Goal: Task Accomplishment & Management: Use online tool/utility

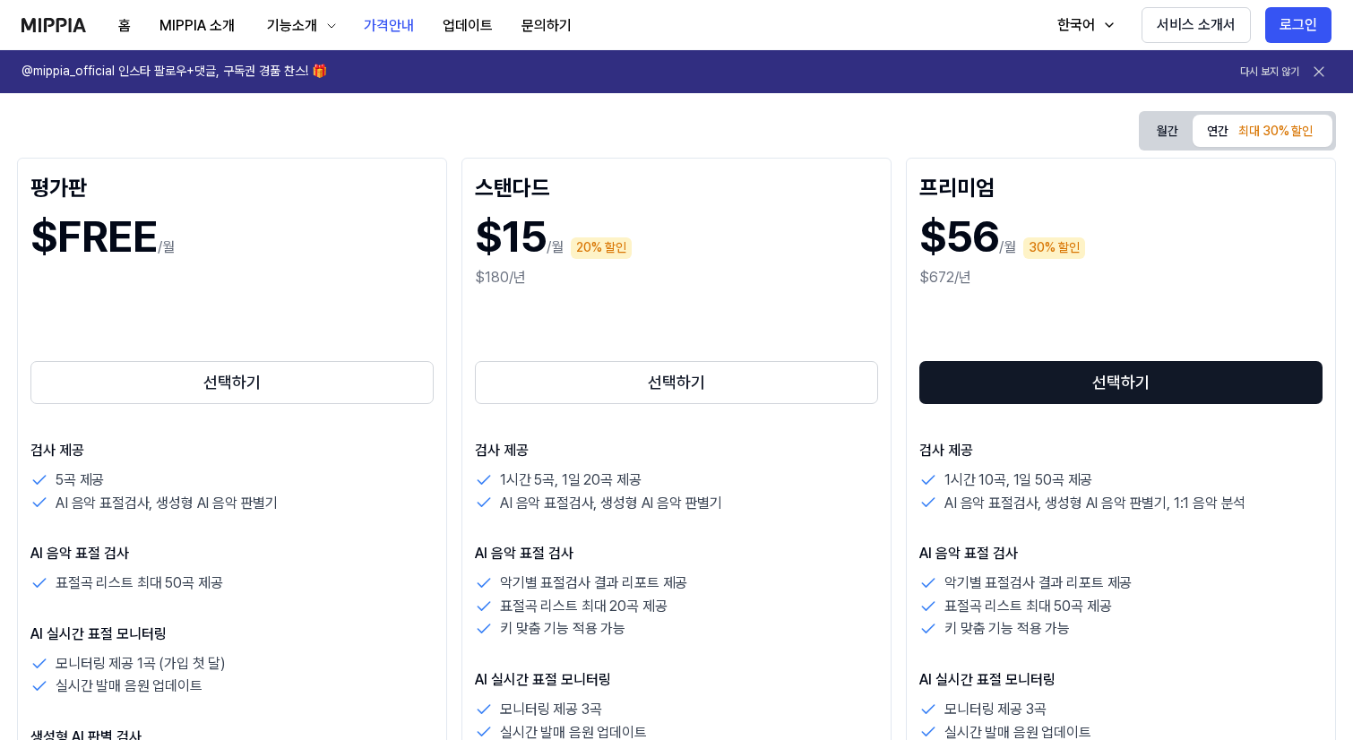
scroll to position [269, 0]
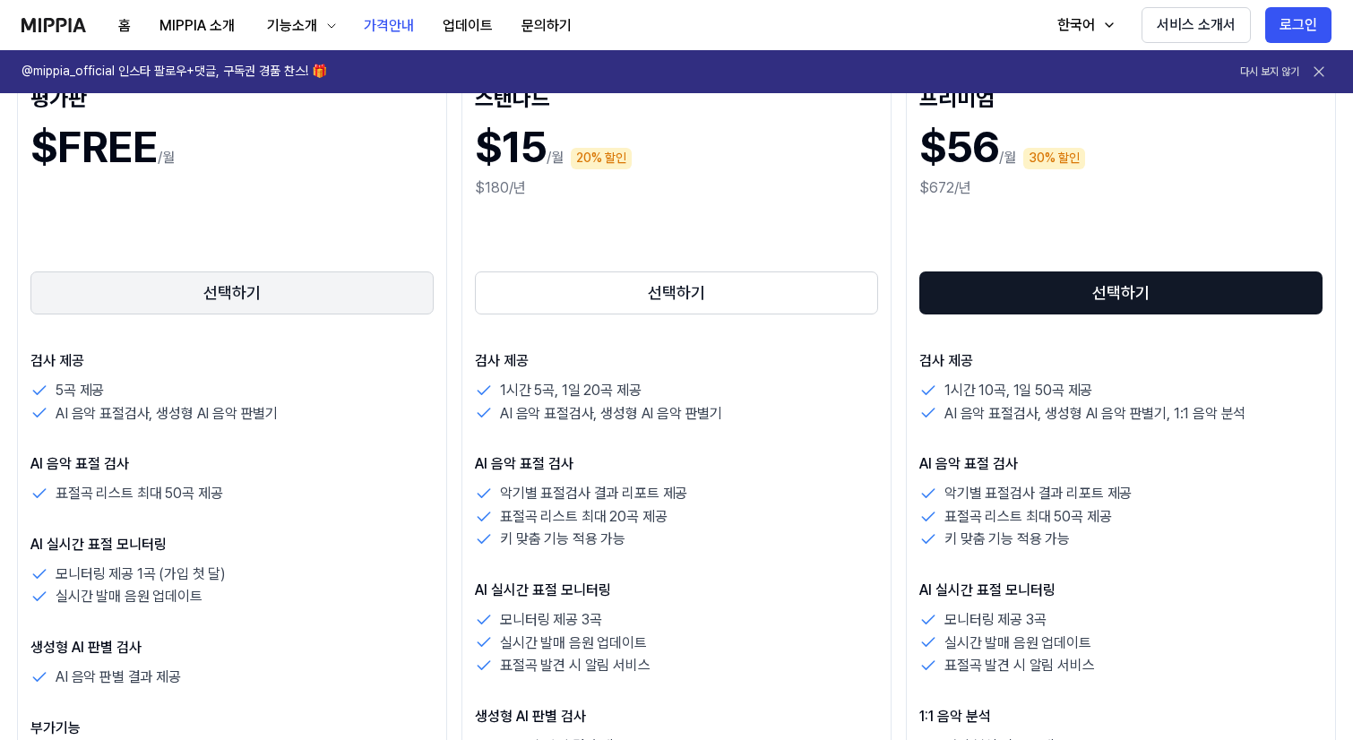
click at [278, 297] on button "선택하기" at bounding box center [231, 292] width 403 height 43
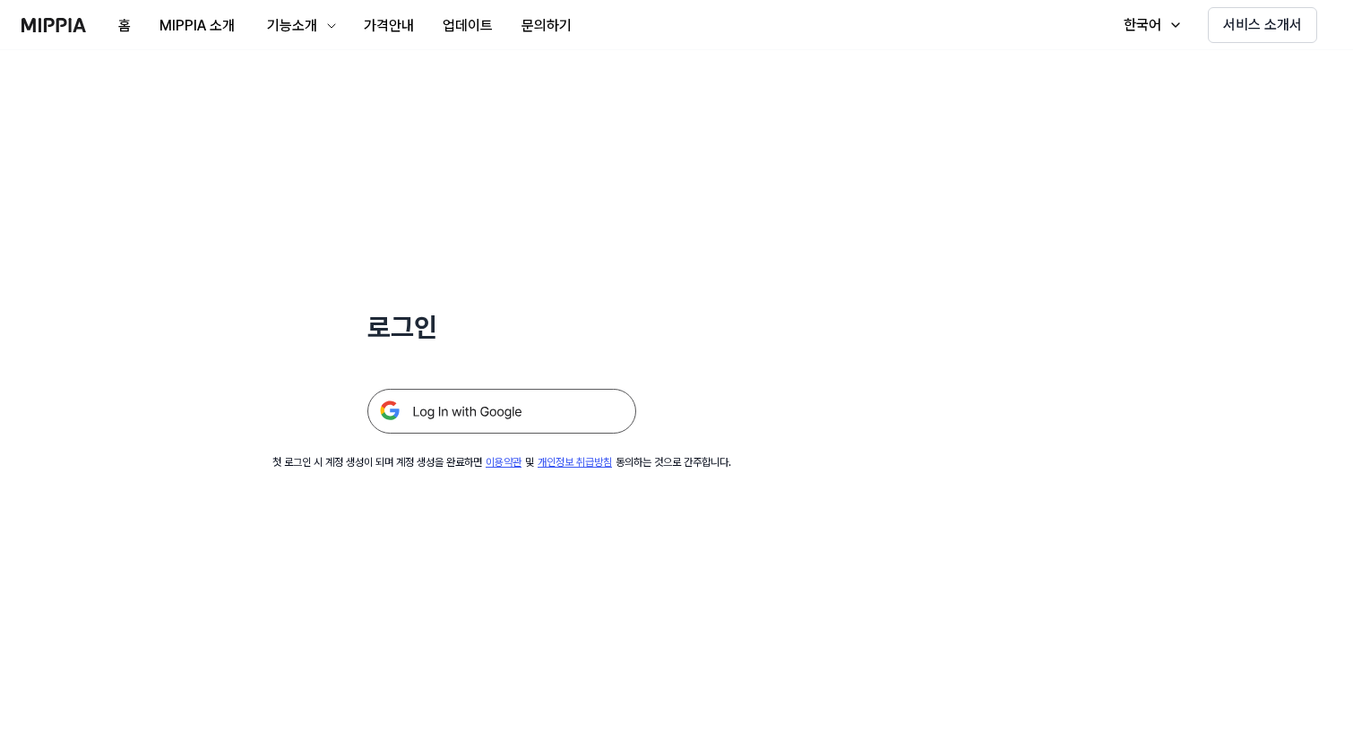
click at [410, 397] on img at bounding box center [501, 411] width 269 height 45
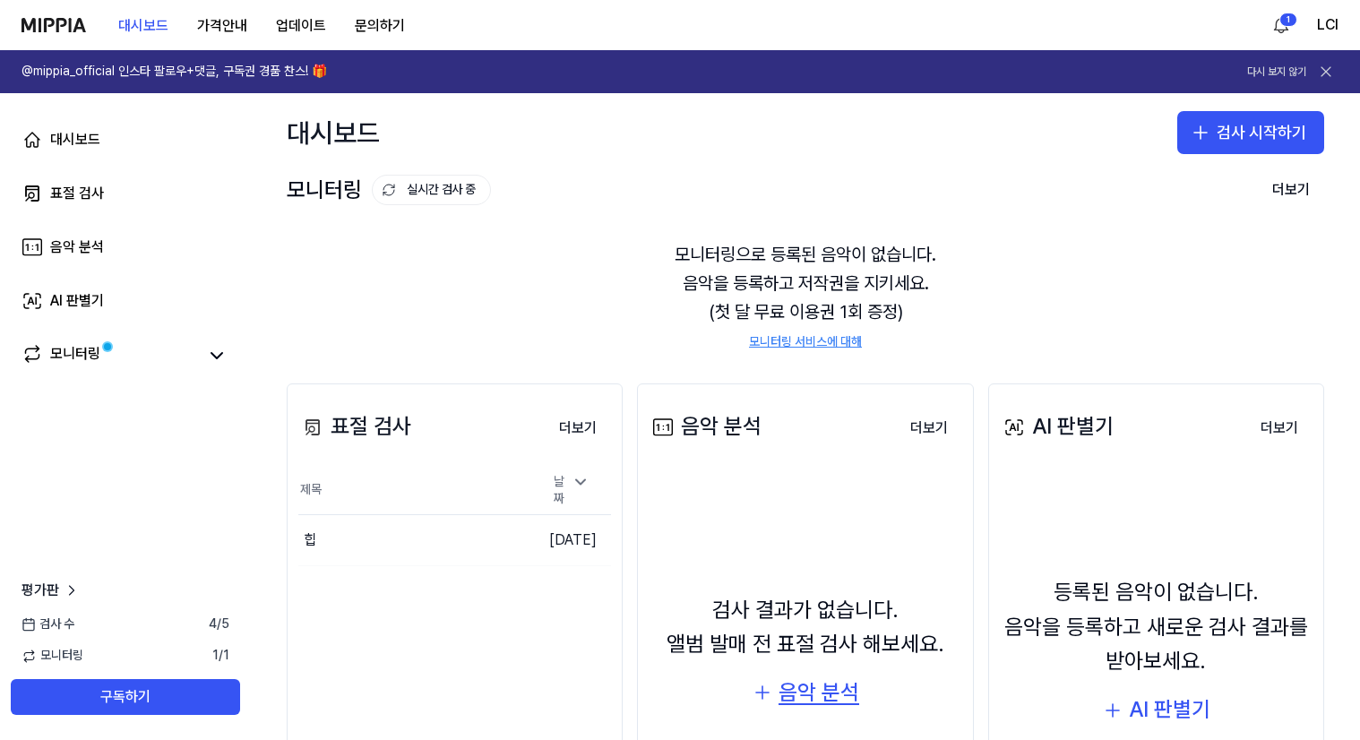
click at [779, 688] on div "음악 분석" at bounding box center [819, 693] width 81 height 34
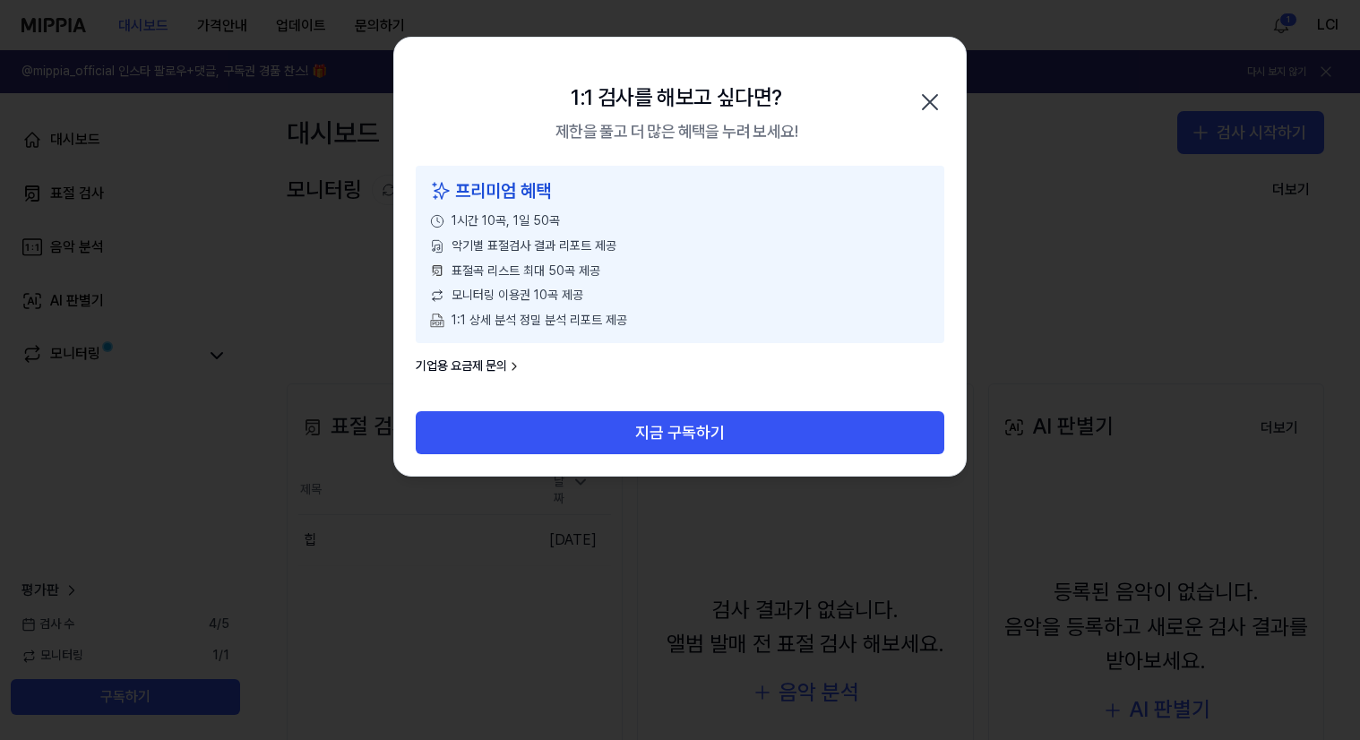
click at [932, 99] on icon "button" at bounding box center [930, 102] width 29 height 29
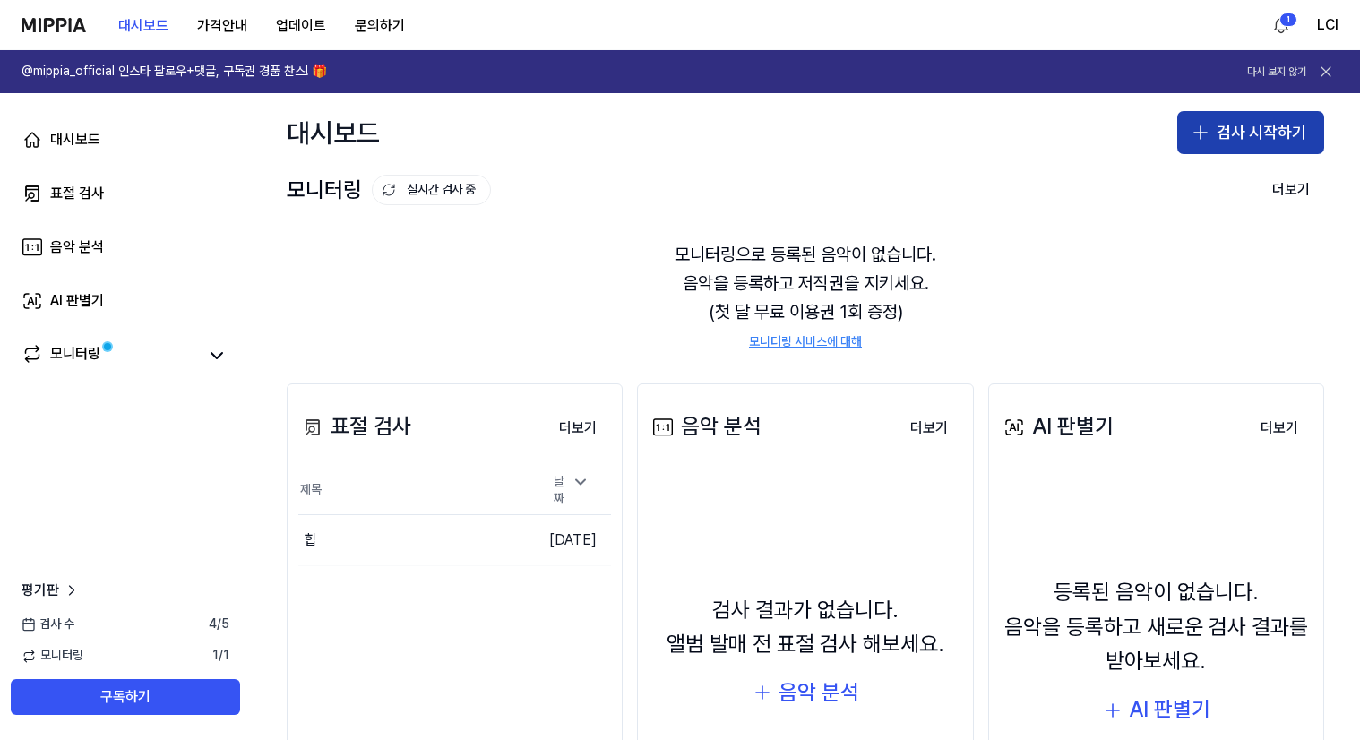
click at [1239, 133] on button "검사 시작하기" at bounding box center [1250, 132] width 147 height 43
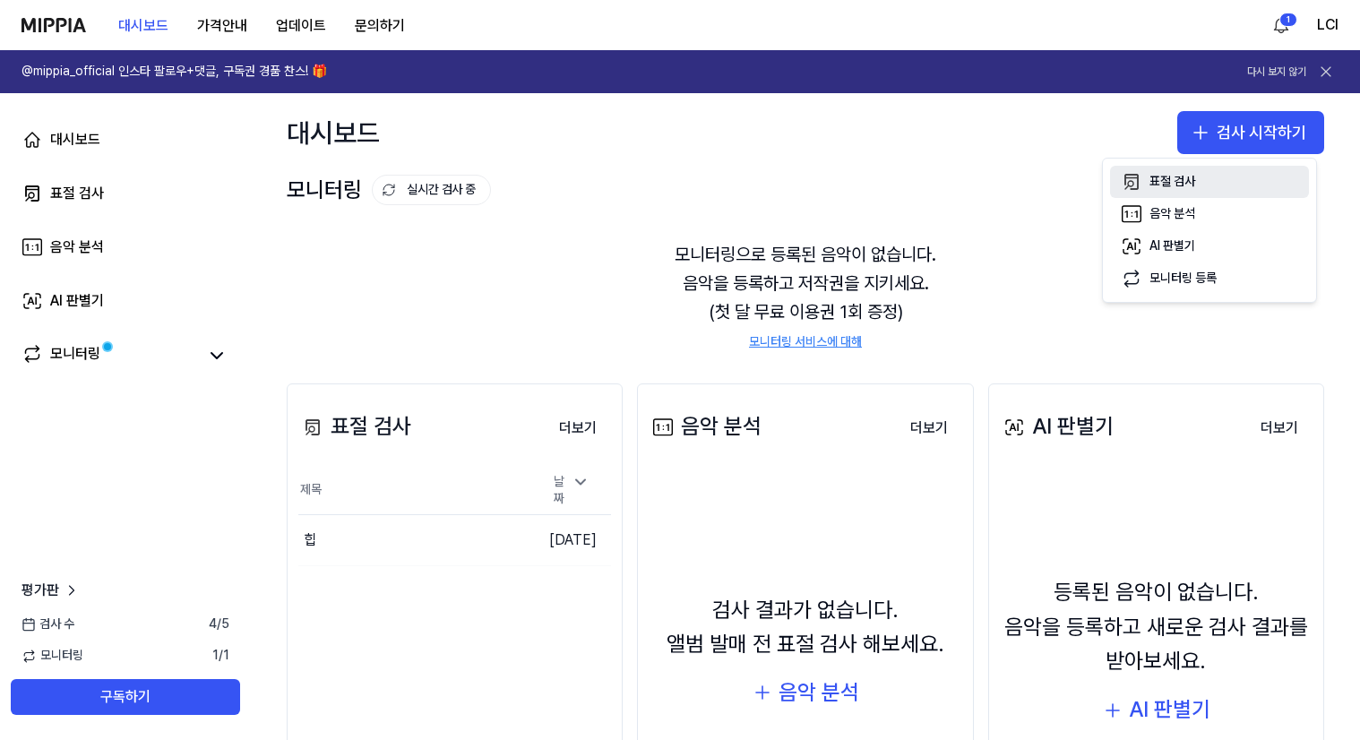
click at [1190, 177] on div "표절 검사" at bounding box center [1172, 182] width 46 height 18
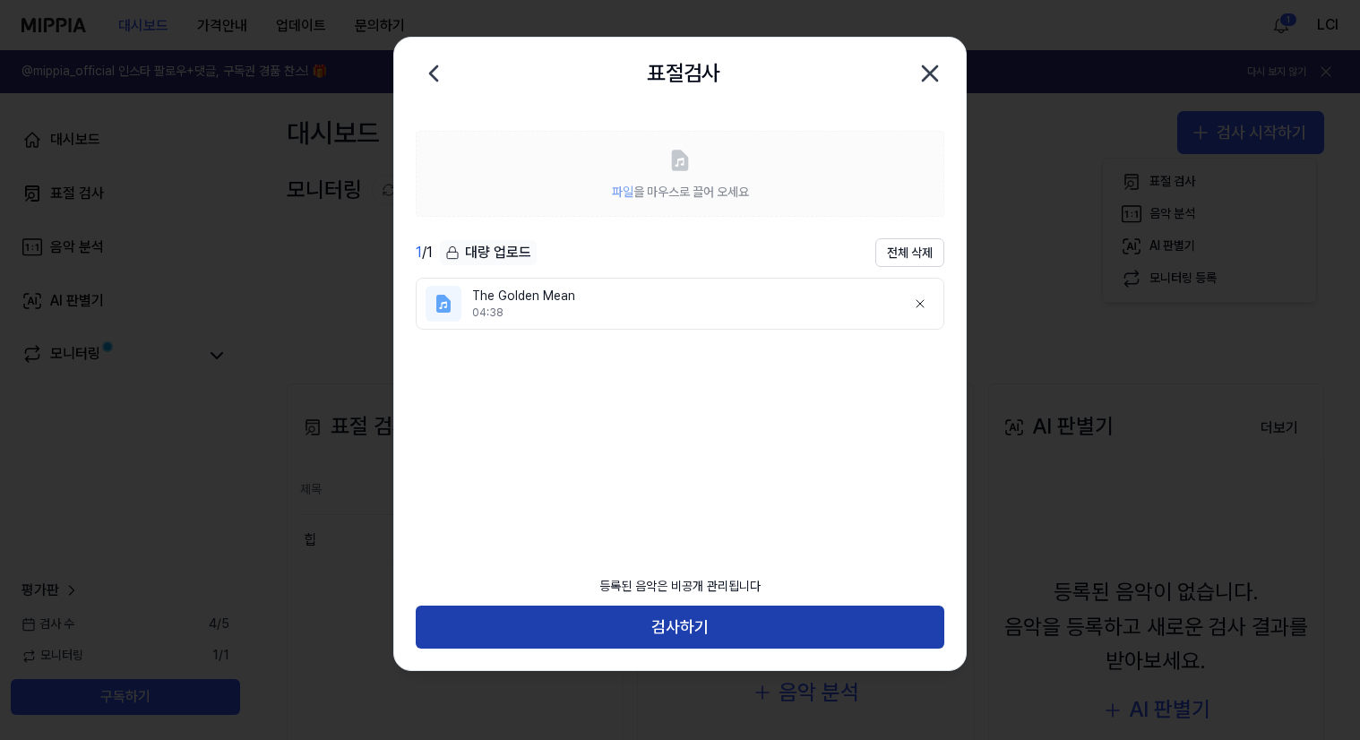
click at [692, 628] on button "검사하기" at bounding box center [680, 627] width 529 height 43
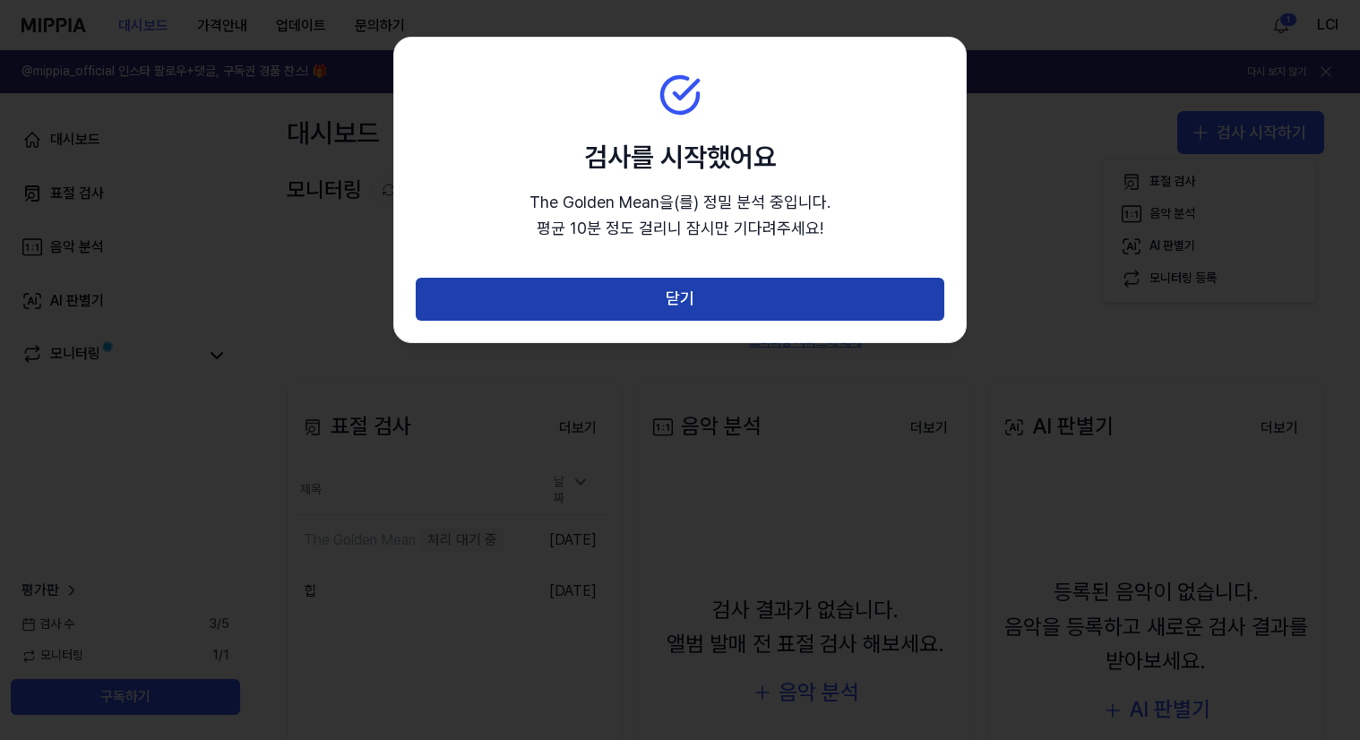
click at [693, 299] on button "닫기" at bounding box center [680, 299] width 529 height 43
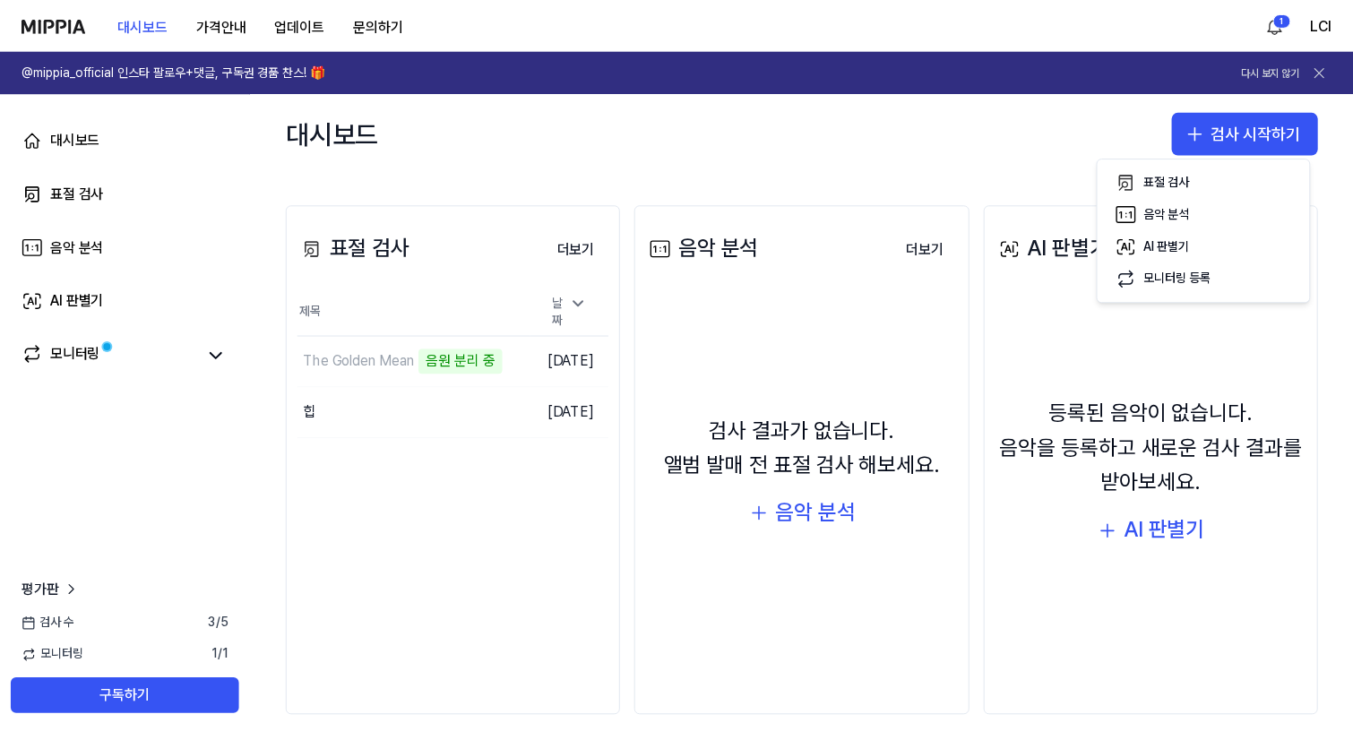
scroll to position [191, 0]
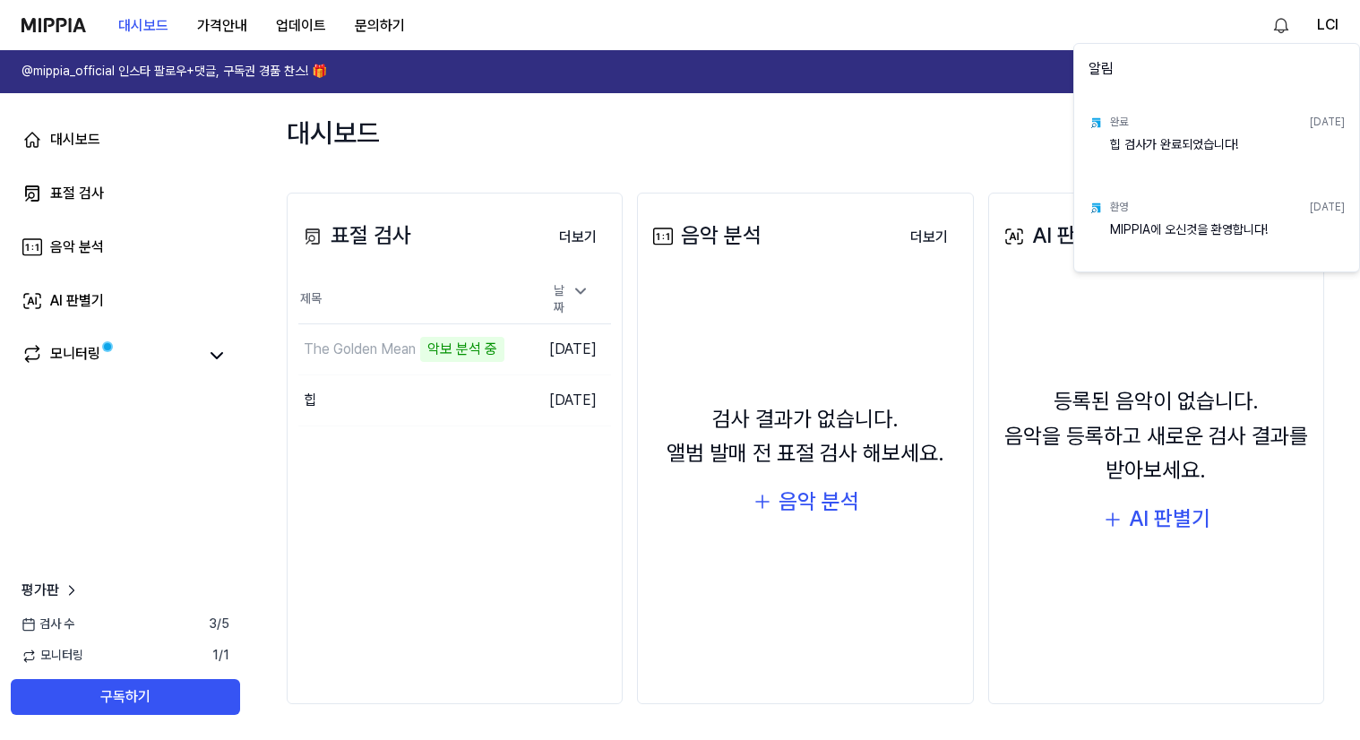
click at [1128, 142] on div "힙 검사가 완료되었습니다!" at bounding box center [1227, 154] width 235 height 36
click at [437, 397] on html "대시보드 가격안내 업데이트 문의하기 LCI @mippia_official 인스타 팔로우+댓글, 구독권 경품 찬스! 🎁 다시 보지 않기 대시보드…" at bounding box center [680, 370] width 1360 height 740
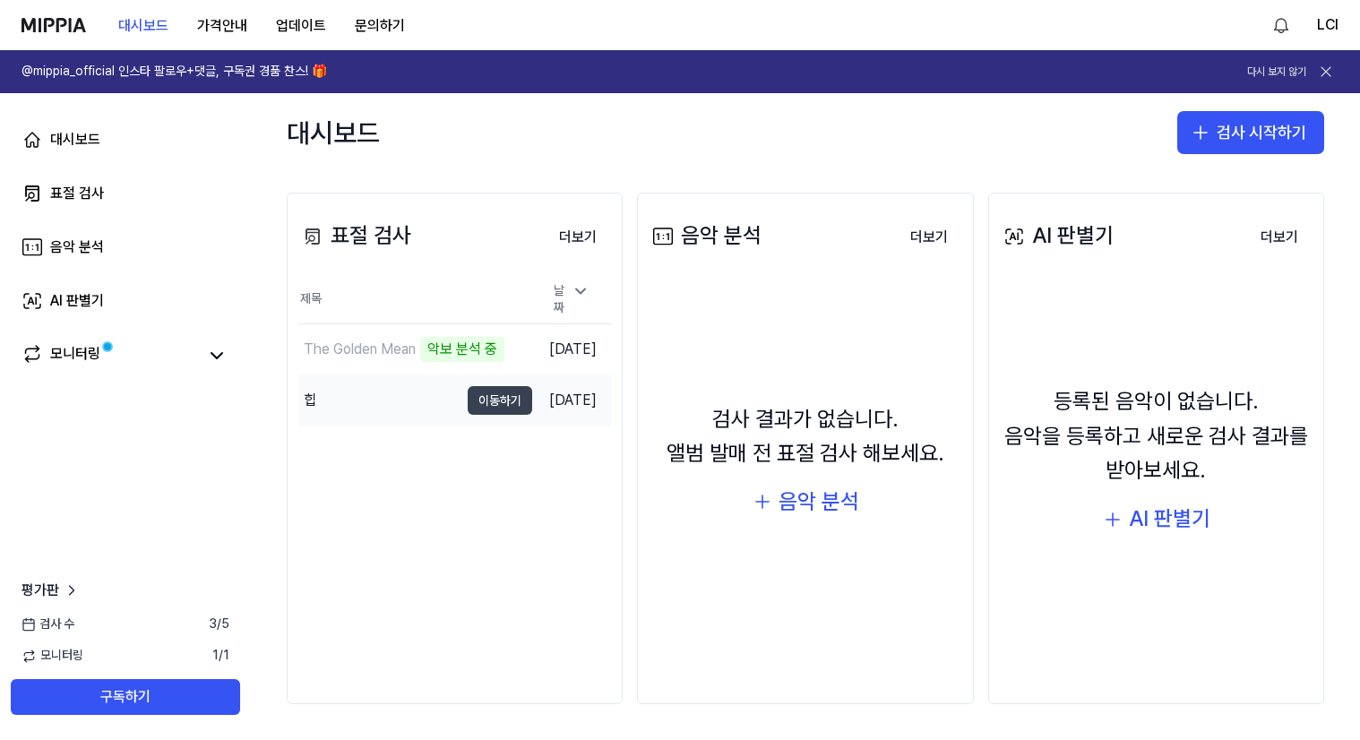
click at [468, 395] on button "이동하기" at bounding box center [500, 400] width 65 height 29
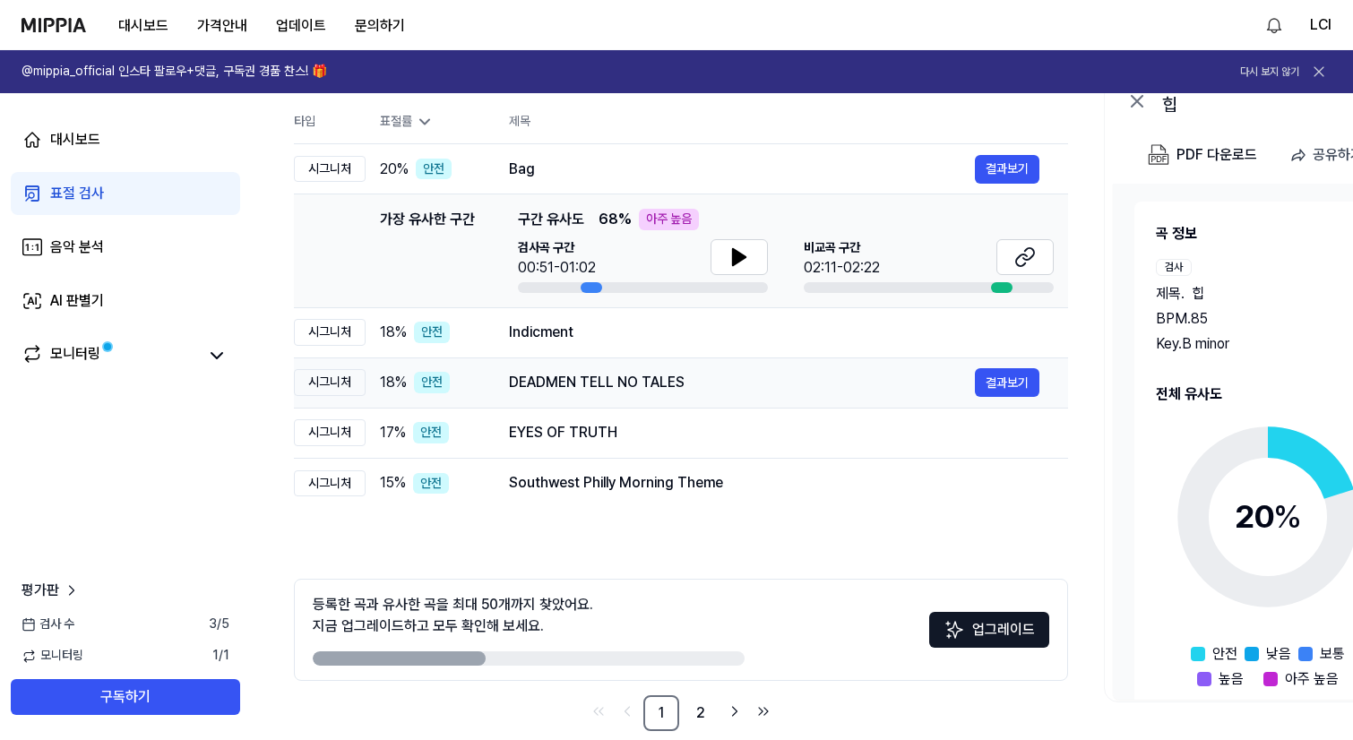
scroll to position [206, 0]
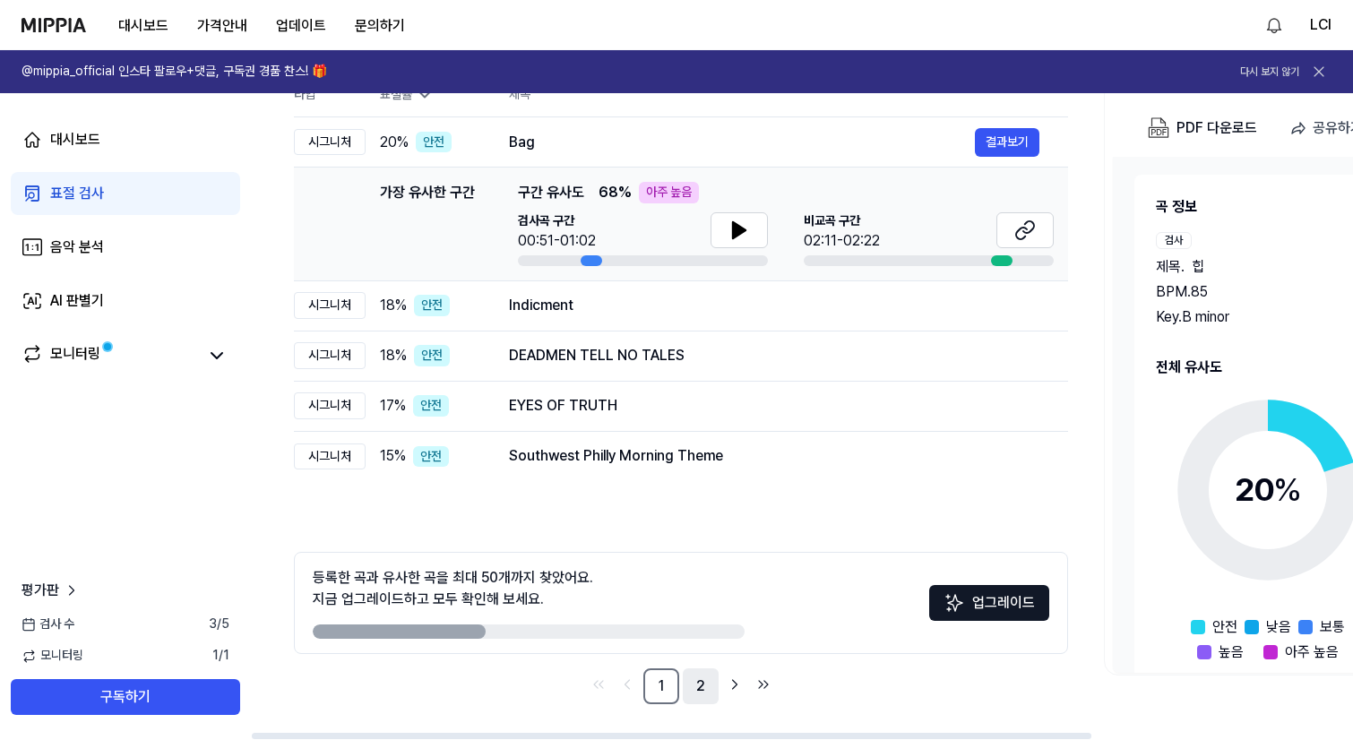
click at [704, 690] on link "2" at bounding box center [701, 686] width 36 height 36
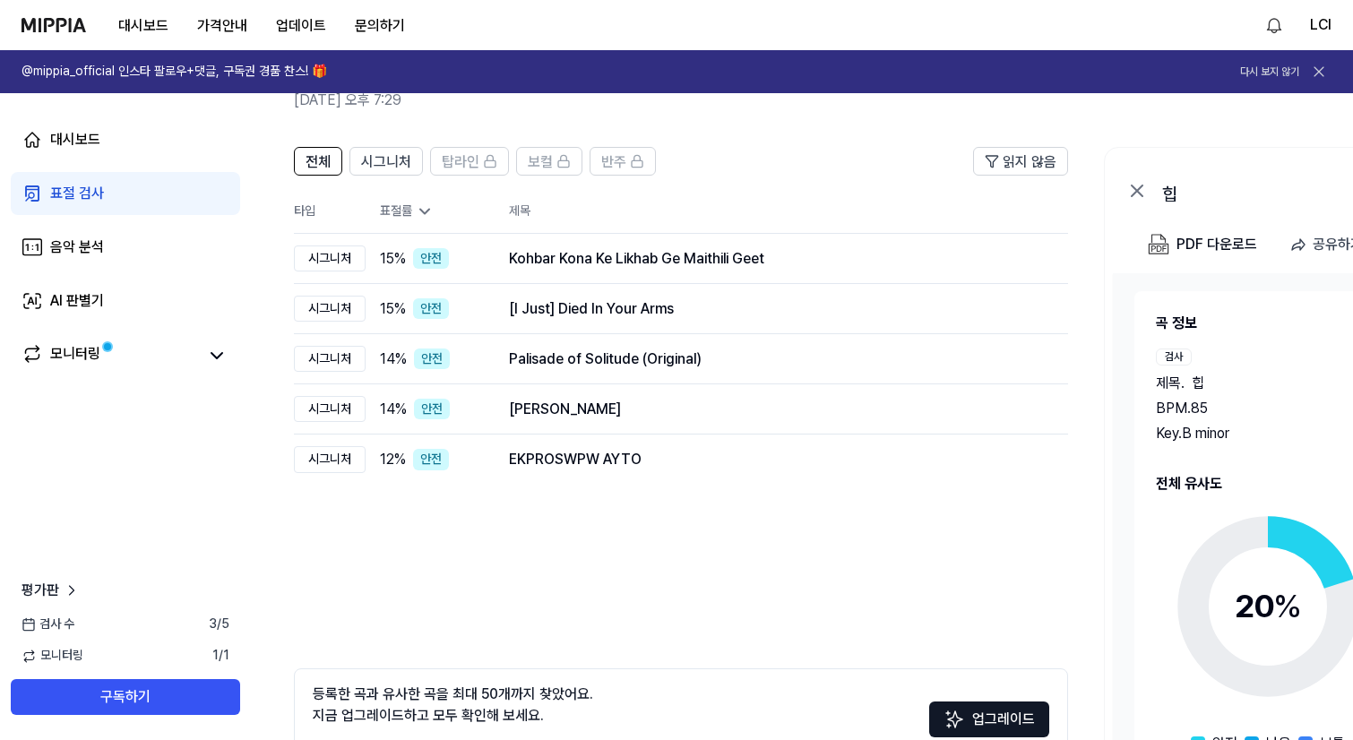
scroll to position [179, 0]
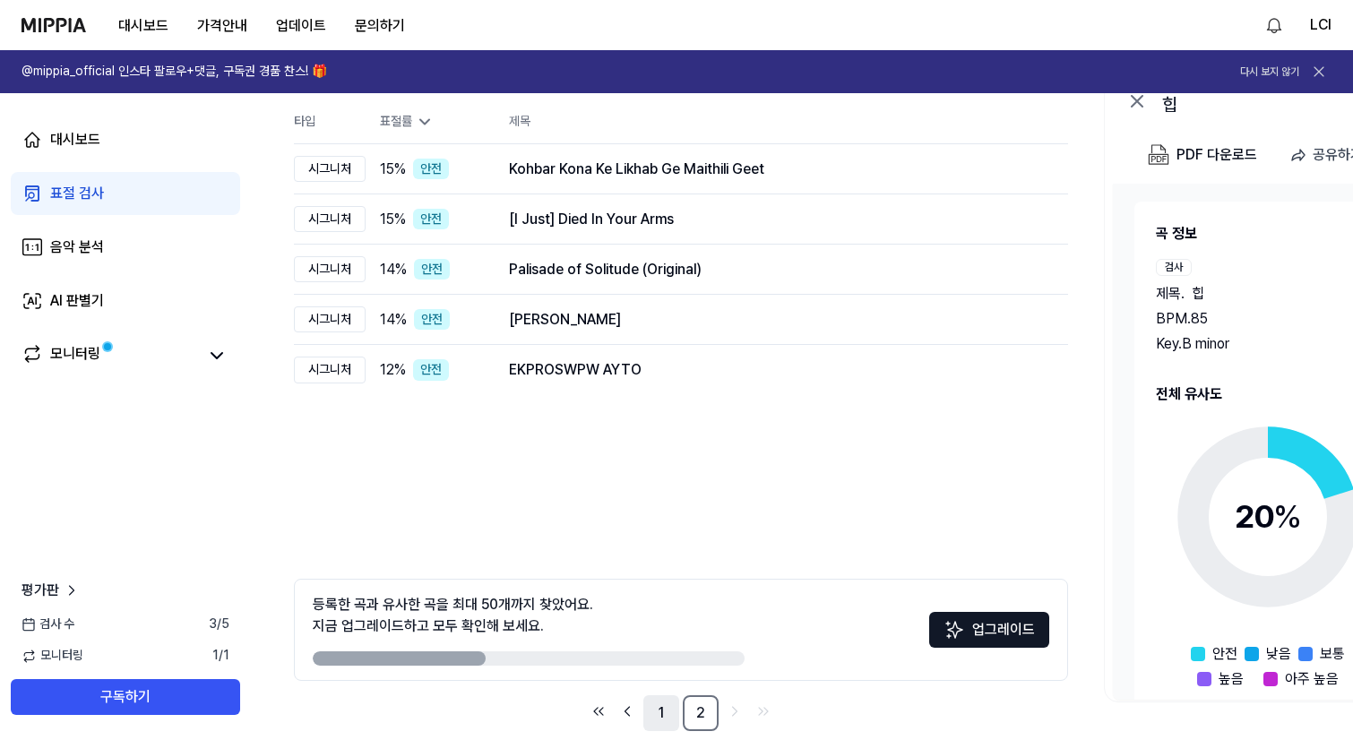
click at [665, 717] on link "1" at bounding box center [661, 713] width 36 height 36
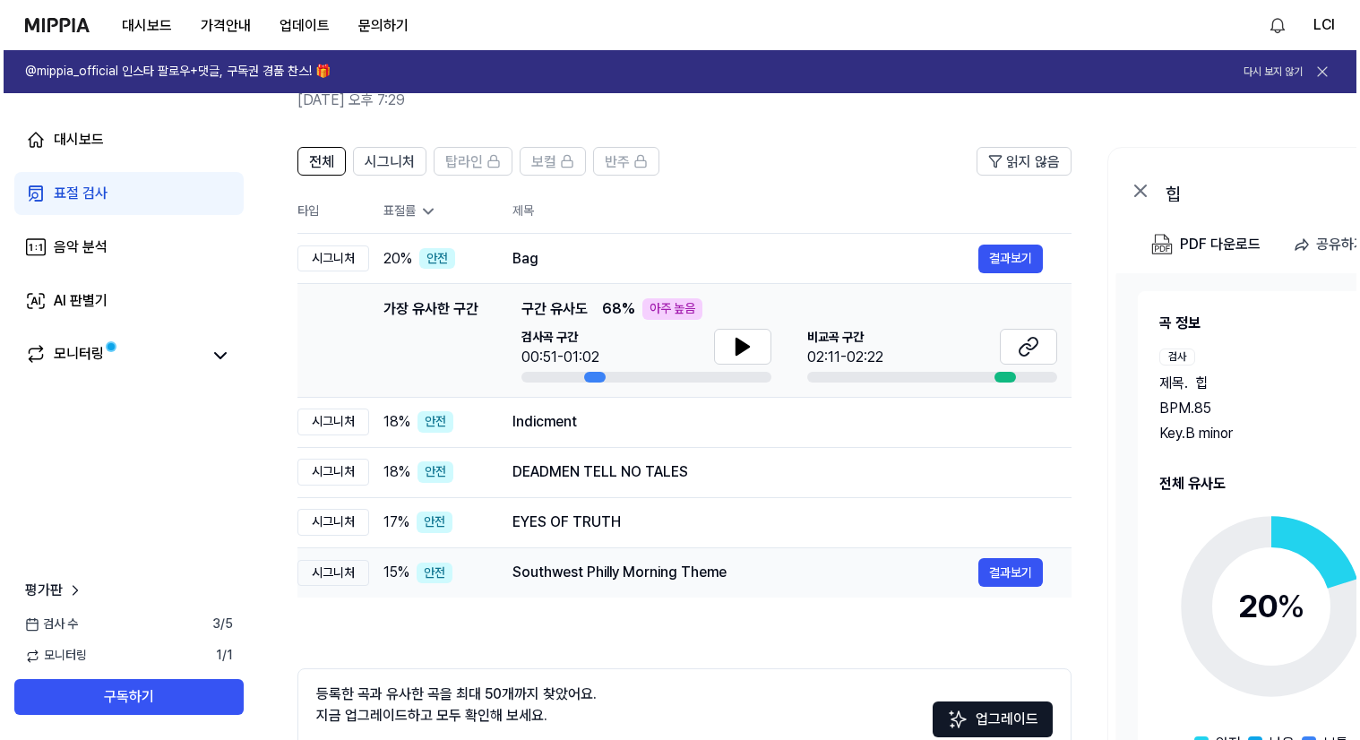
scroll to position [0, 0]
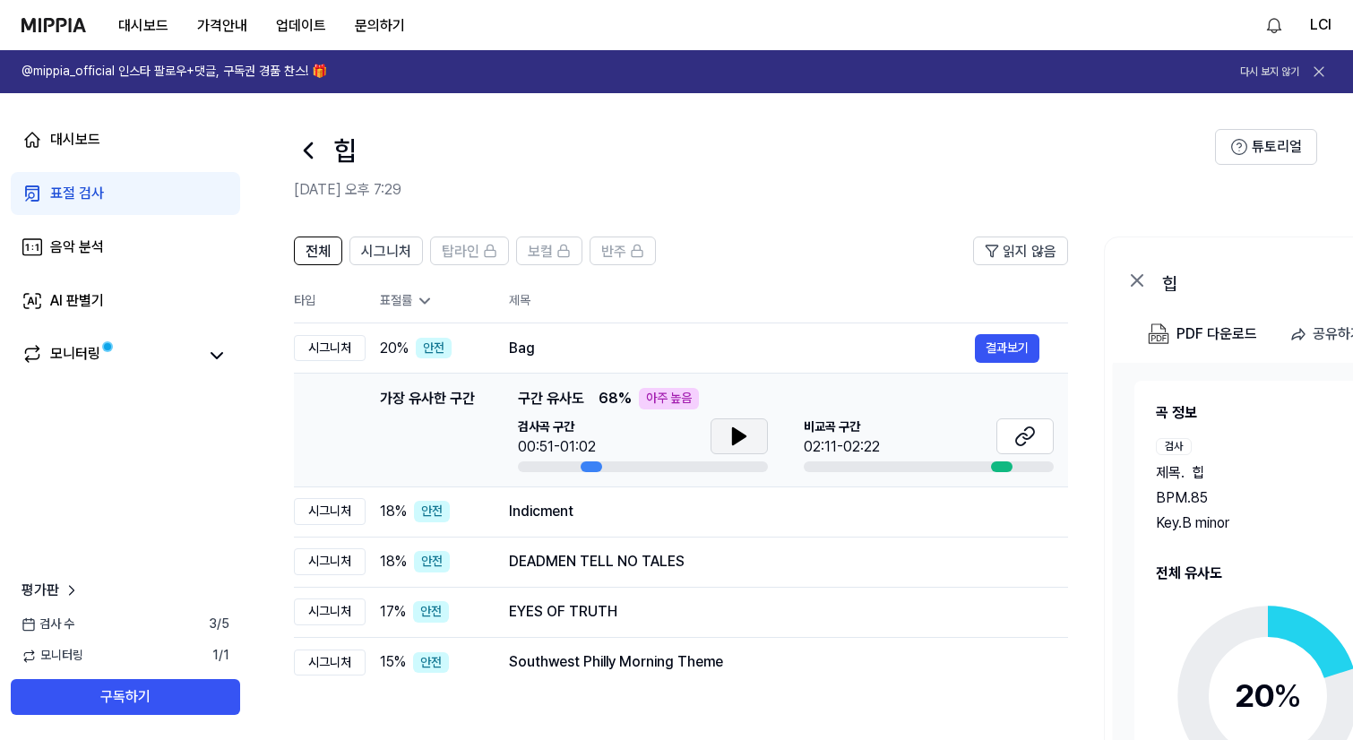
click at [752, 442] on button at bounding box center [738, 436] width 57 height 36
click at [1024, 439] on icon at bounding box center [1028, 433] width 11 height 12
click at [989, 515] on button "결과보기" at bounding box center [1007, 511] width 65 height 29
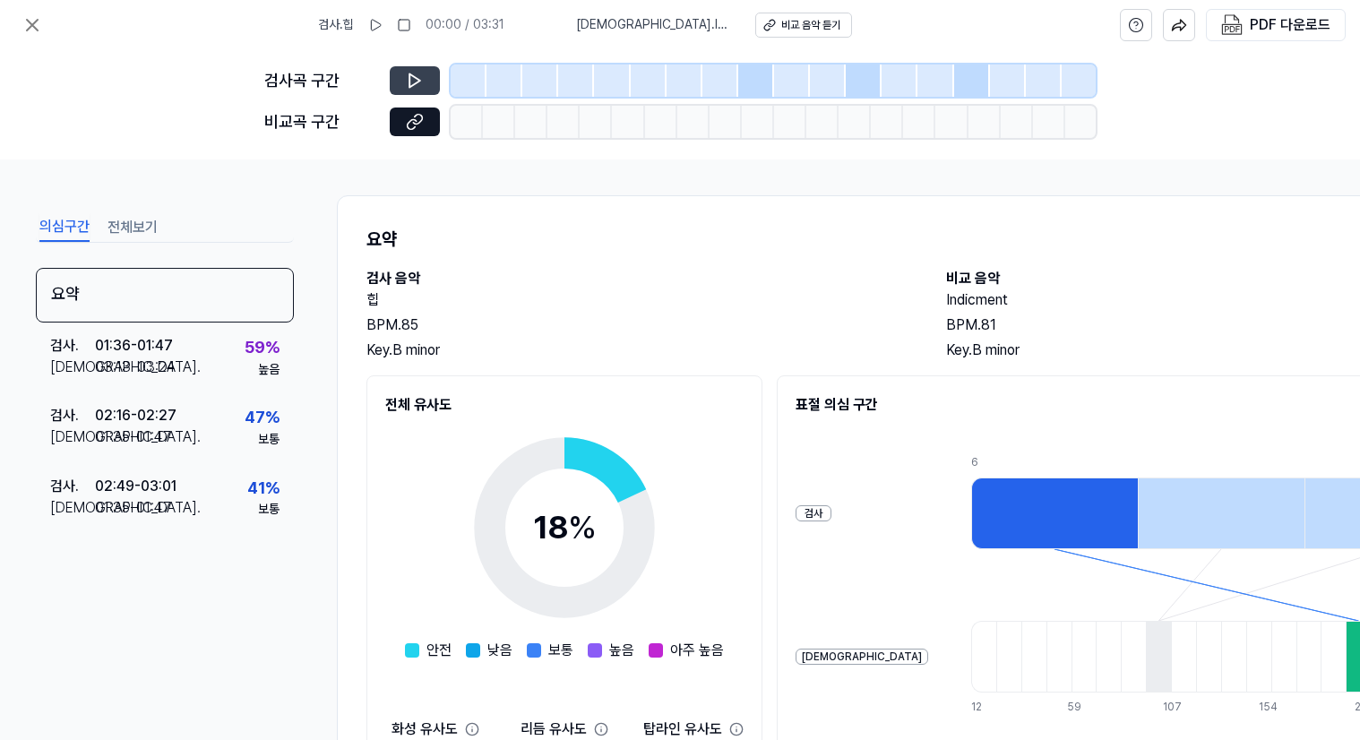
click at [420, 71] on button at bounding box center [415, 80] width 50 height 29
click at [416, 82] on icon at bounding box center [414, 80] width 11 height 13
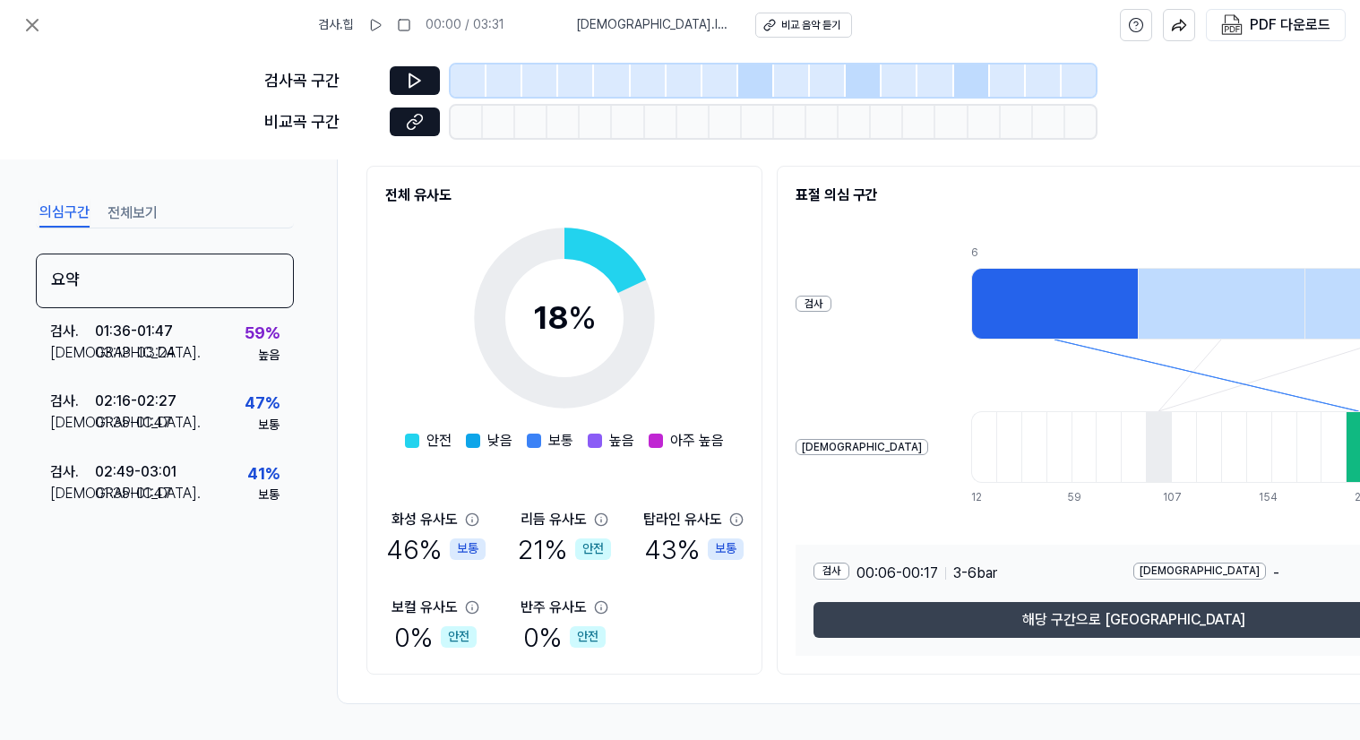
click at [1010, 612] on button "해당 구간으로 이동" at bounding box center [1133, 620] width 640 height 36
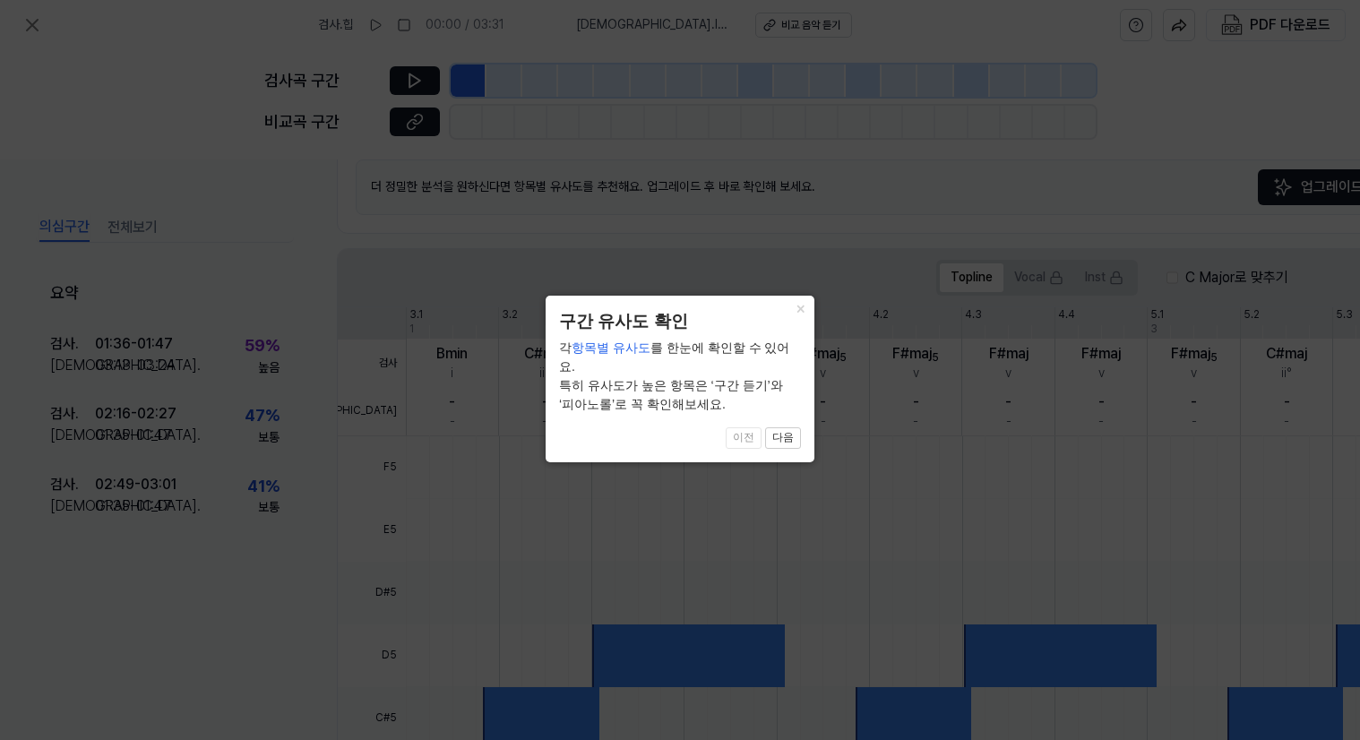
scroll to position [459, 0]
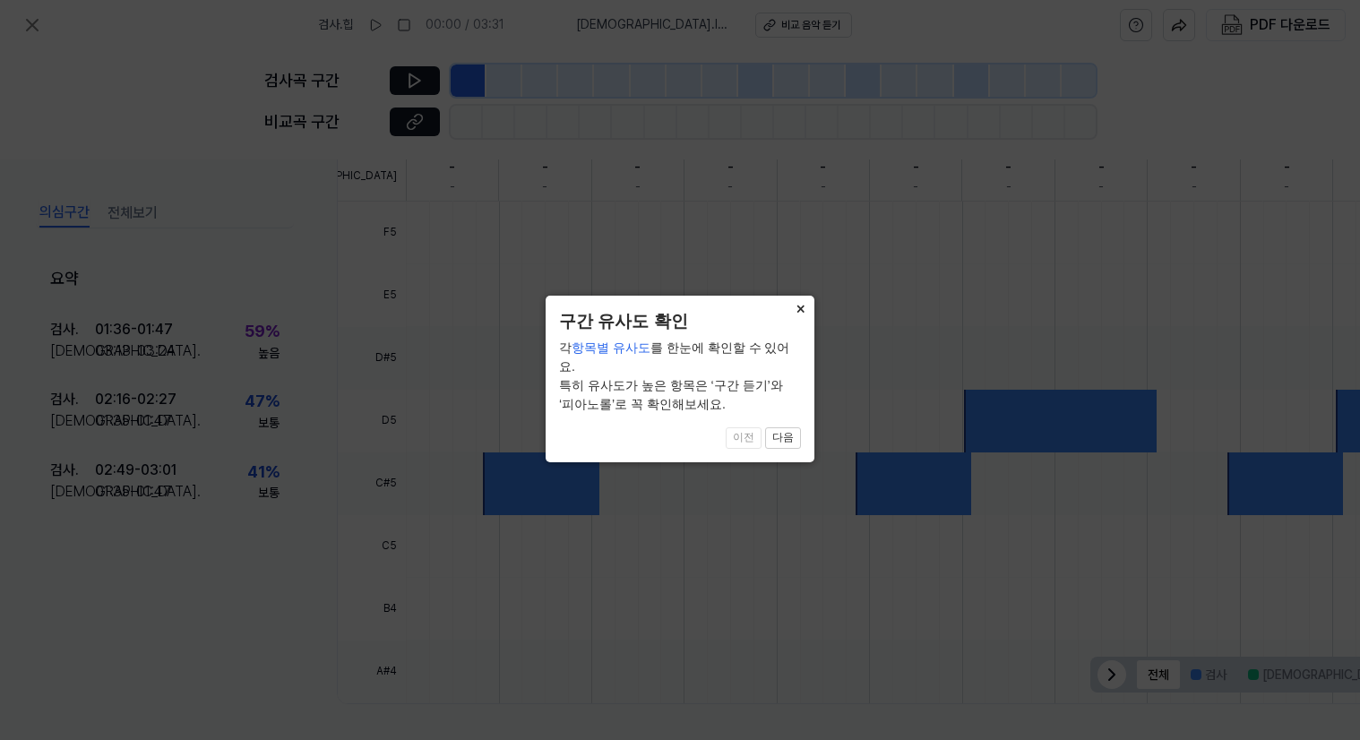
click at [802, 306] on button "×" at bounding box center [800, 308] width 29 height 25
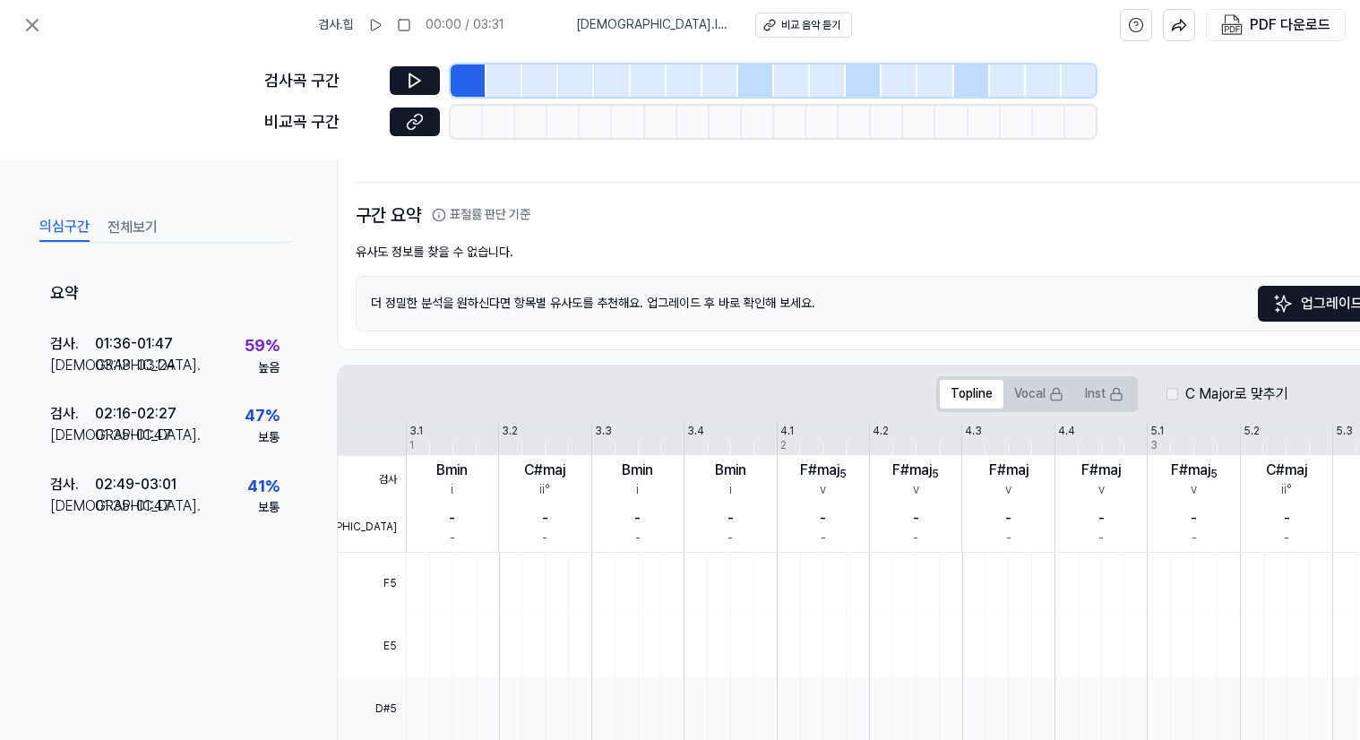
scroll to position [0, 0]
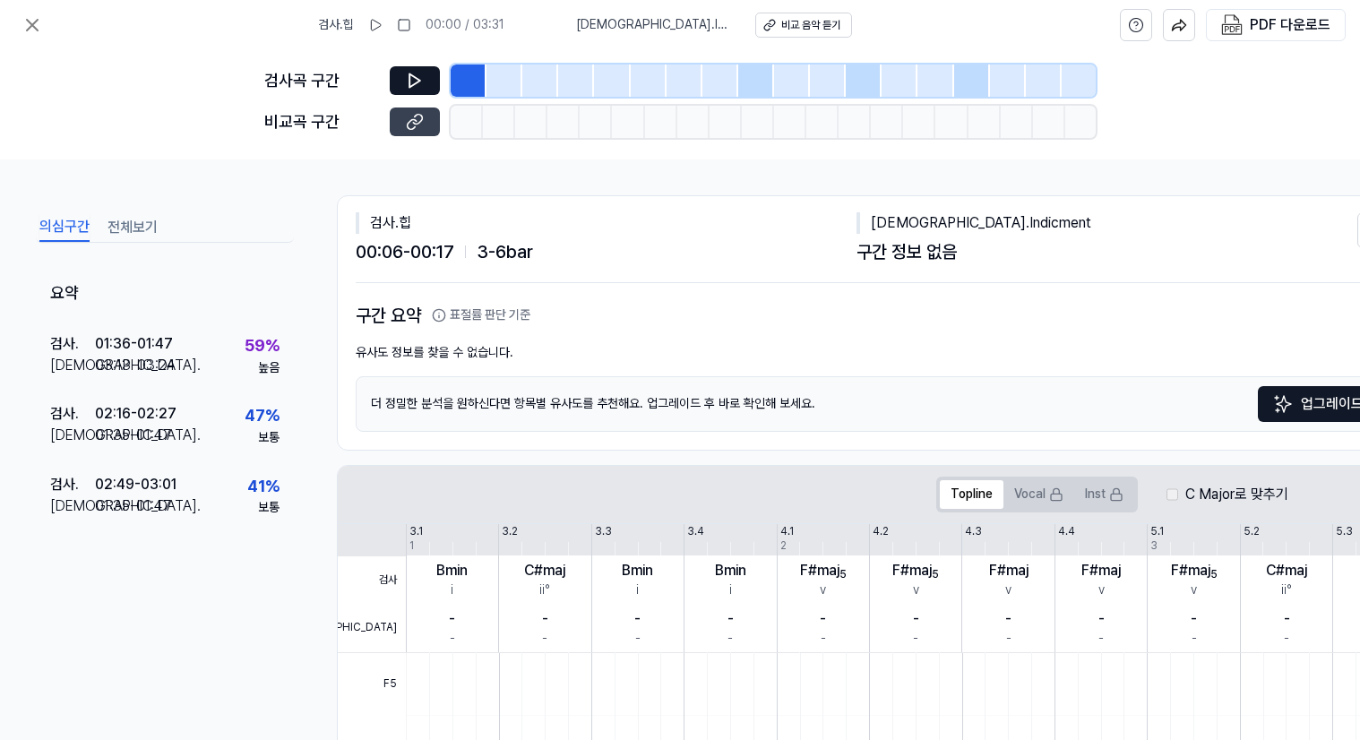
click at [409, 123] on icon at bounding box center [412, 124] width 9 height 10
click at [27, 19] on icon at bounding box center [33, 25] width 22 height 22
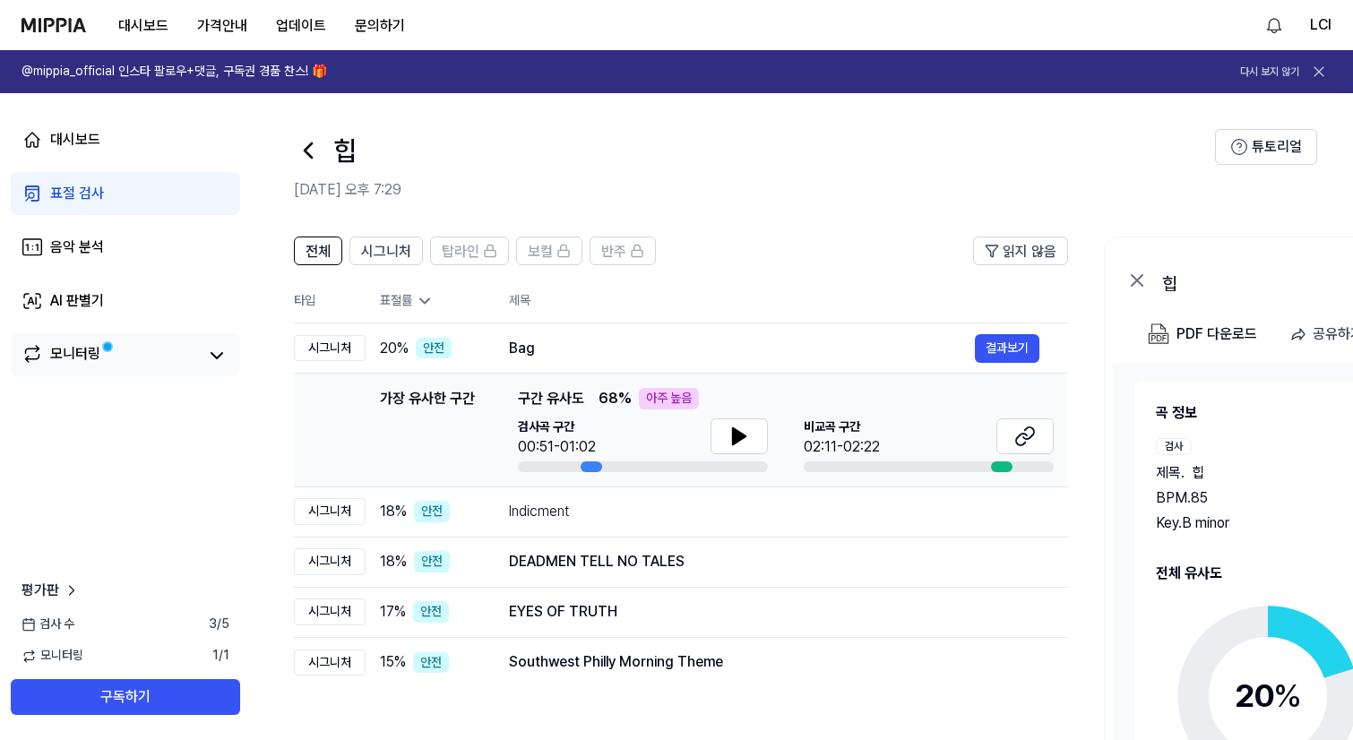
click at [190, 359] on link "모니터링" at bounding box center [110, 355] width 176 height 25
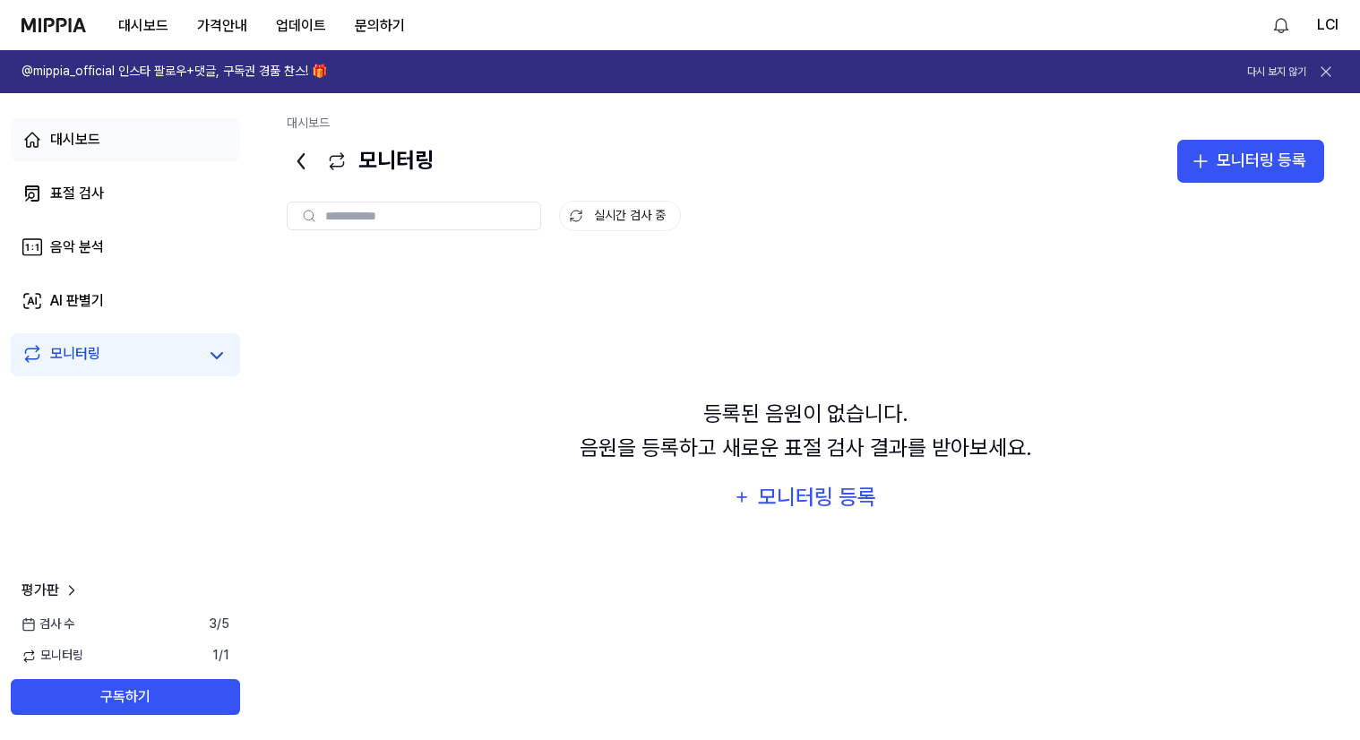
click at [166, 146] on link "대시보드" at bounding box center [125, 139] width 229 height 43
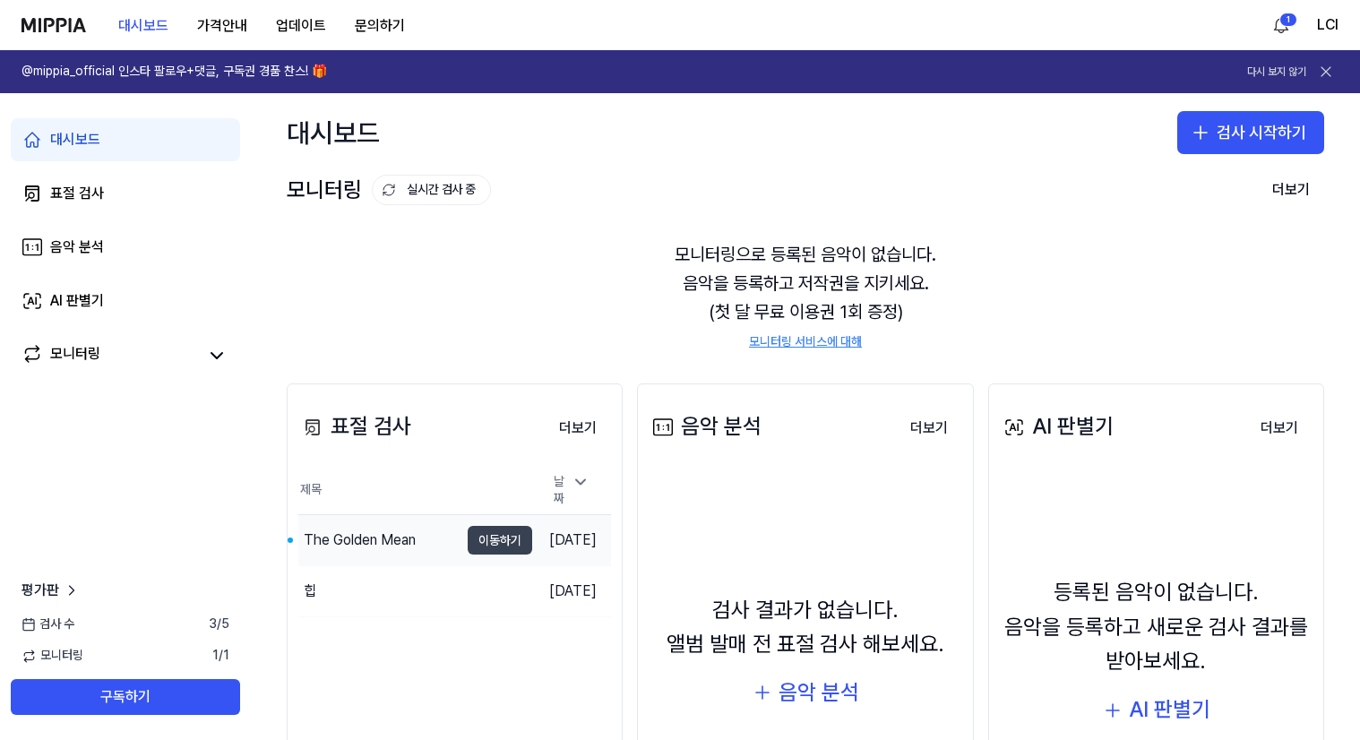
click at [468, 538] on button "이동하기" at bounding box center [500, 540] width 65 height 29
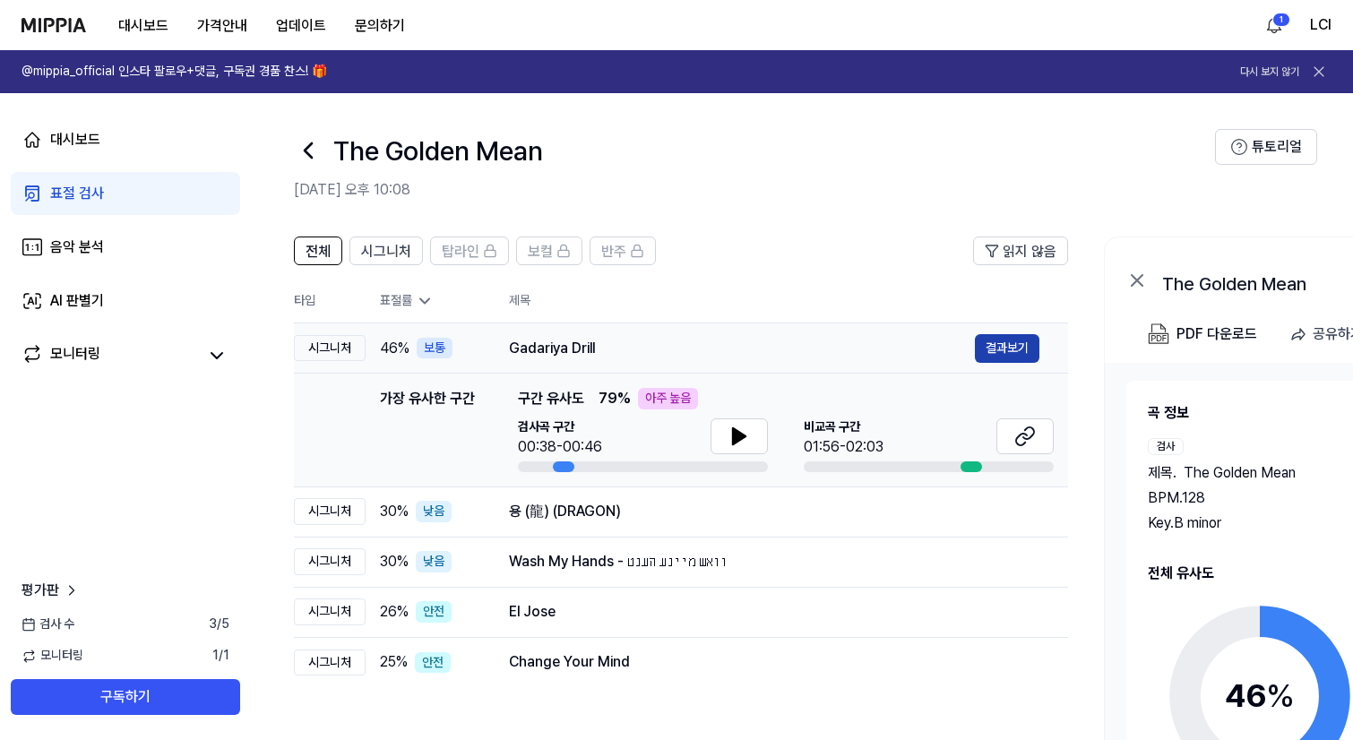
click at [1002, 343] on button "결과보기" at bounding box center [1007, 348] width 65 height 29
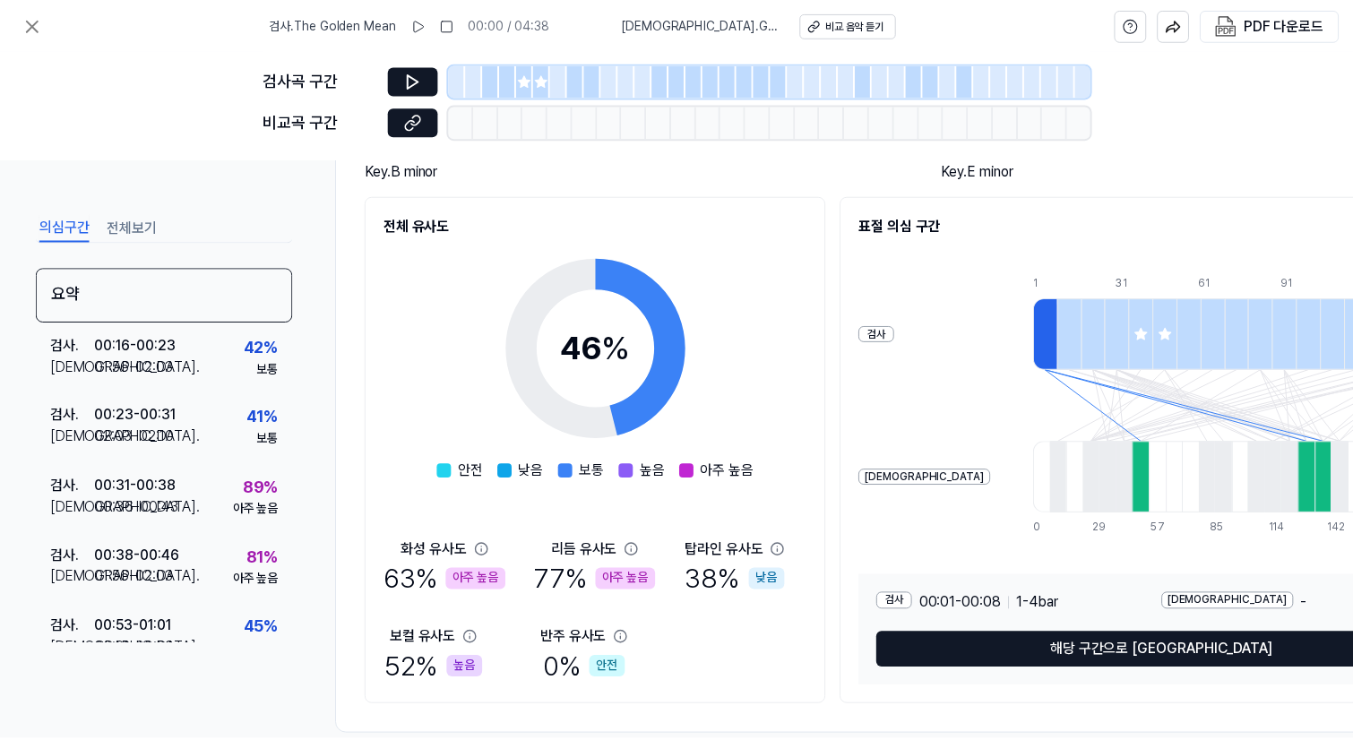
scroll to position [217, 0]
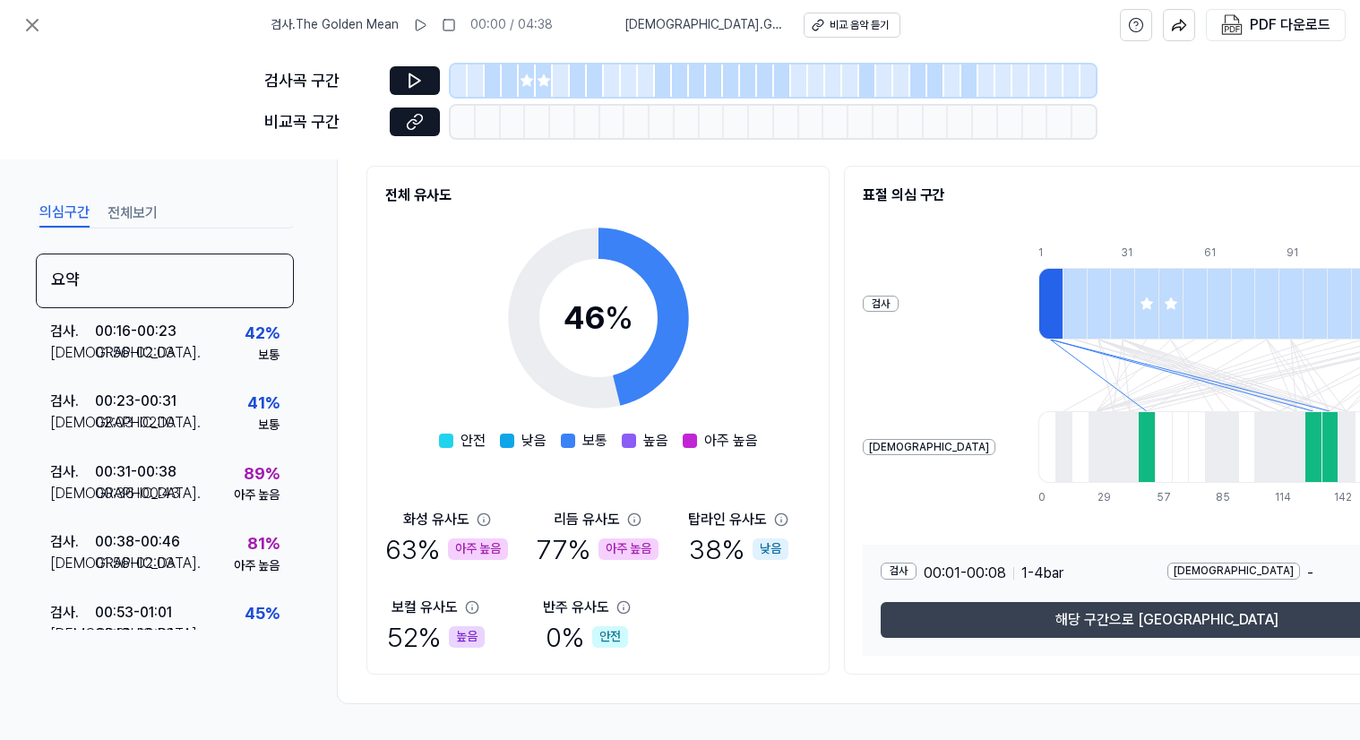
click at [1034, 621] on button "해당 구간으로 이동" at bounding box center [1167, 620] width 572 height 36
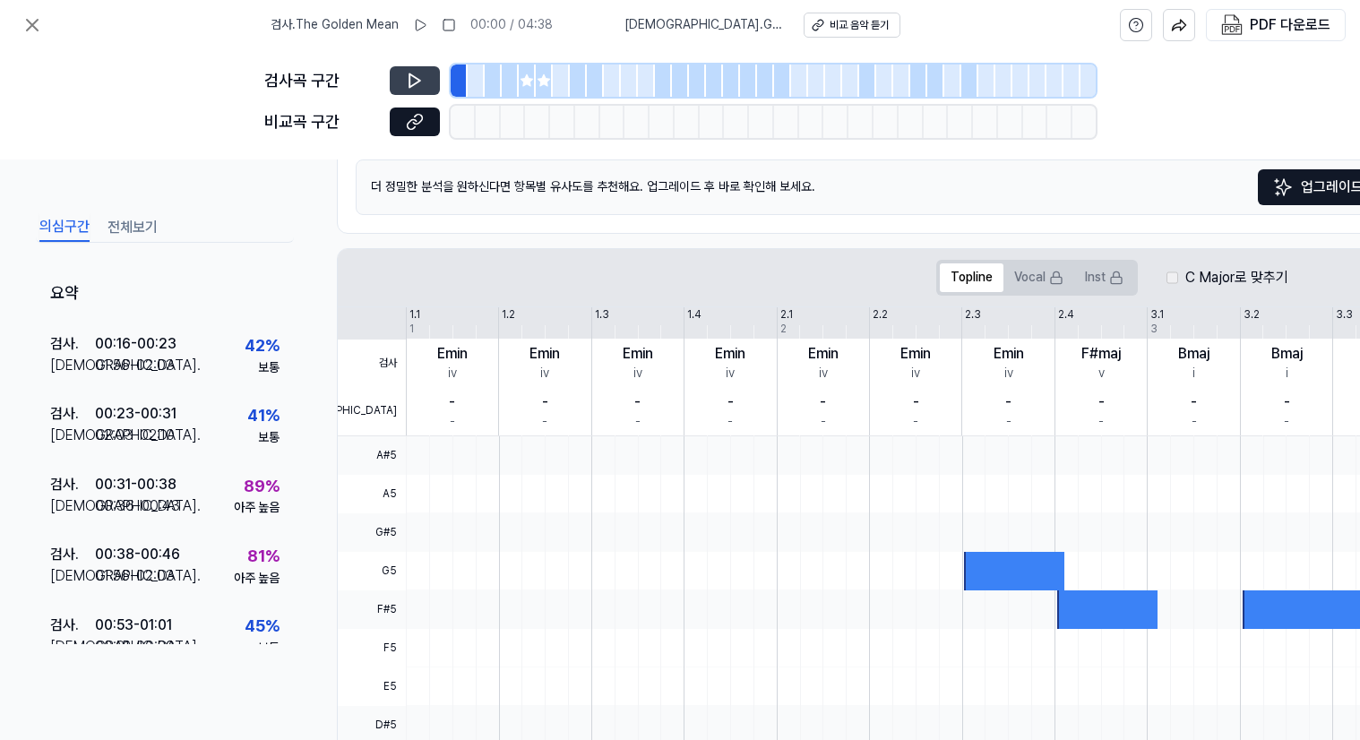
click at [412, 72] on icon at bounding box center [415, 81] width 18 height 18
click at [423, 122] on icon at bounding box center [415, 122] width 18 height 18
click at [30, 27] on icon at bounding box center [32, 25] width 11 height 11
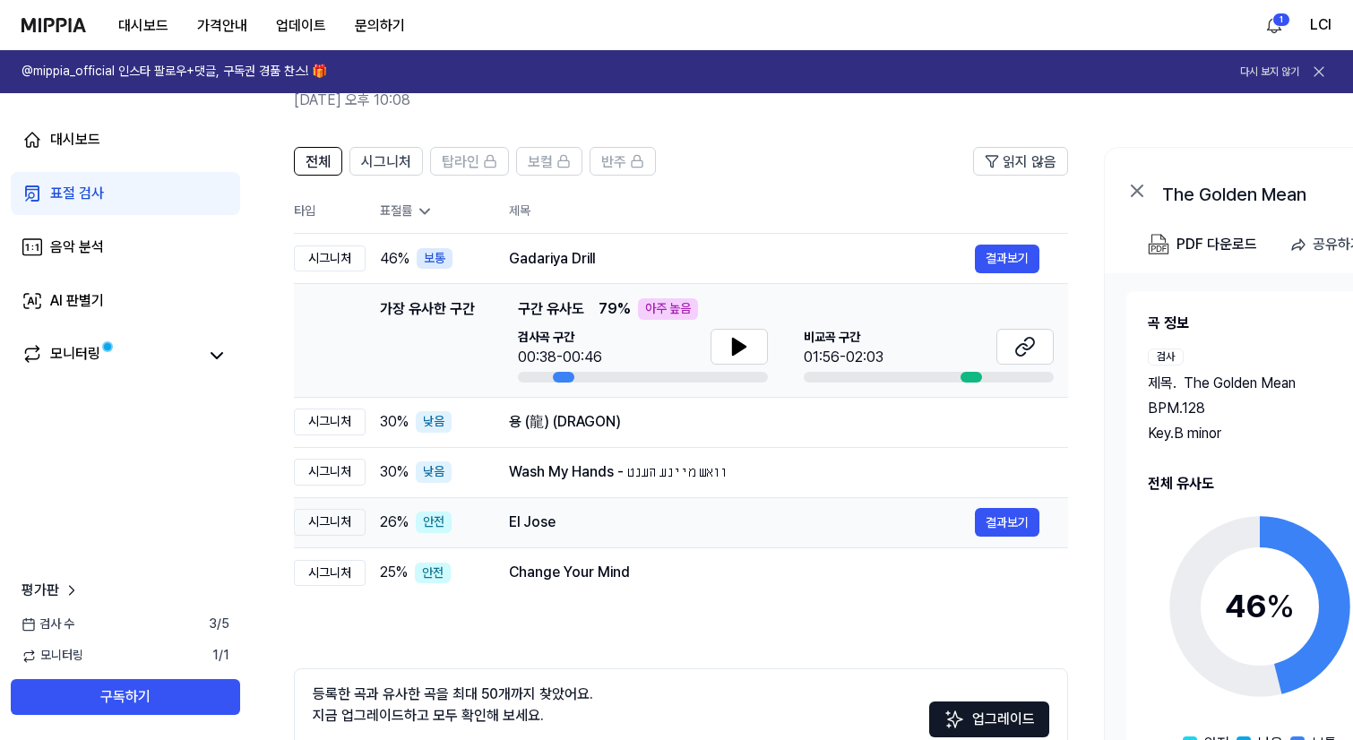
scroll to position [206, 0]
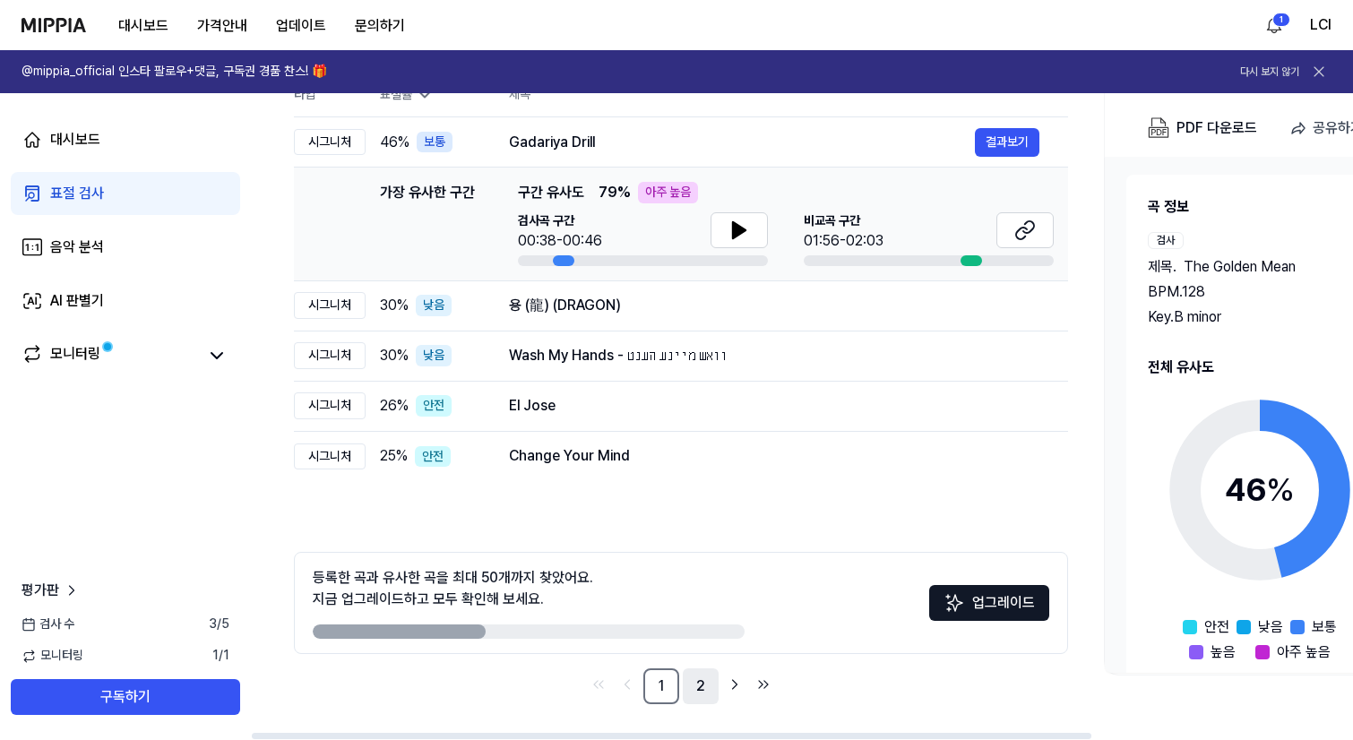
click at [696, 692] on link "2" at bounding box center [701, 686] width 36 height 36
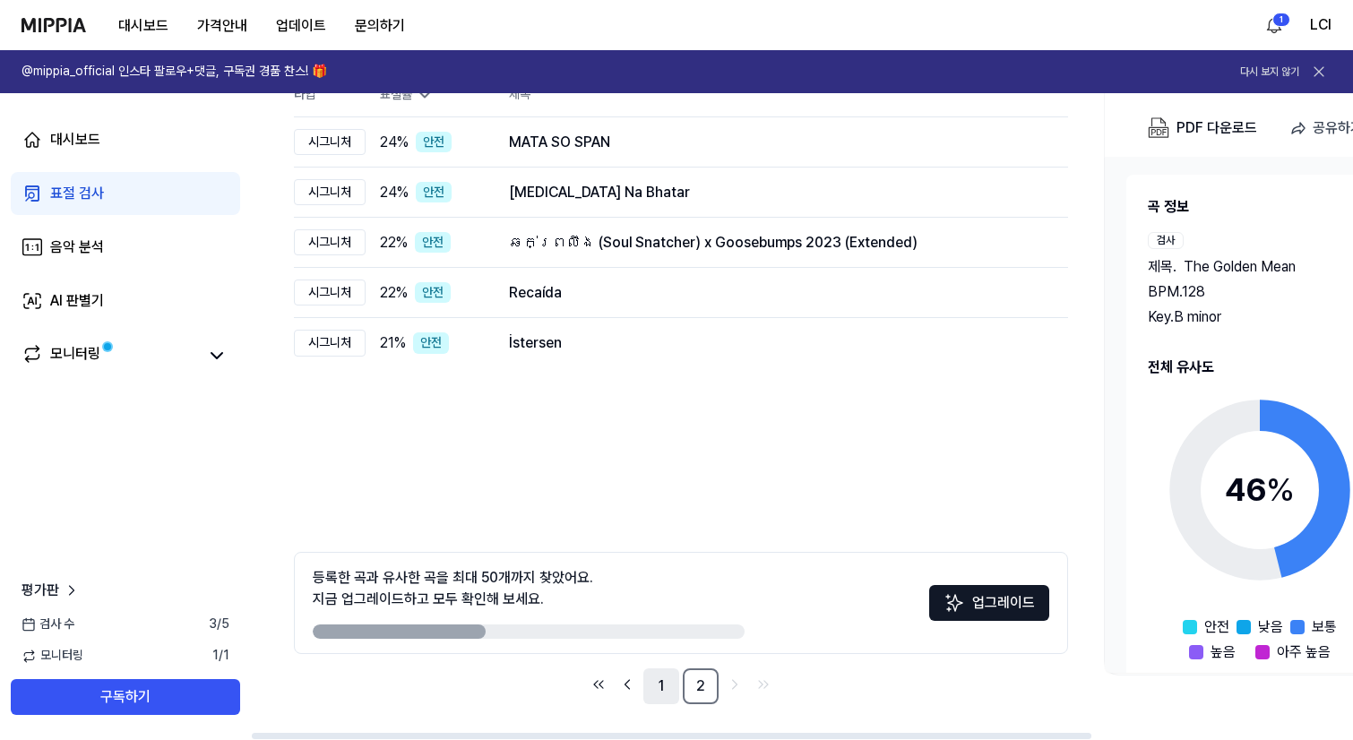
click at [658, 693] on link "1" at bounding box center [661, 686] width 36 height 36
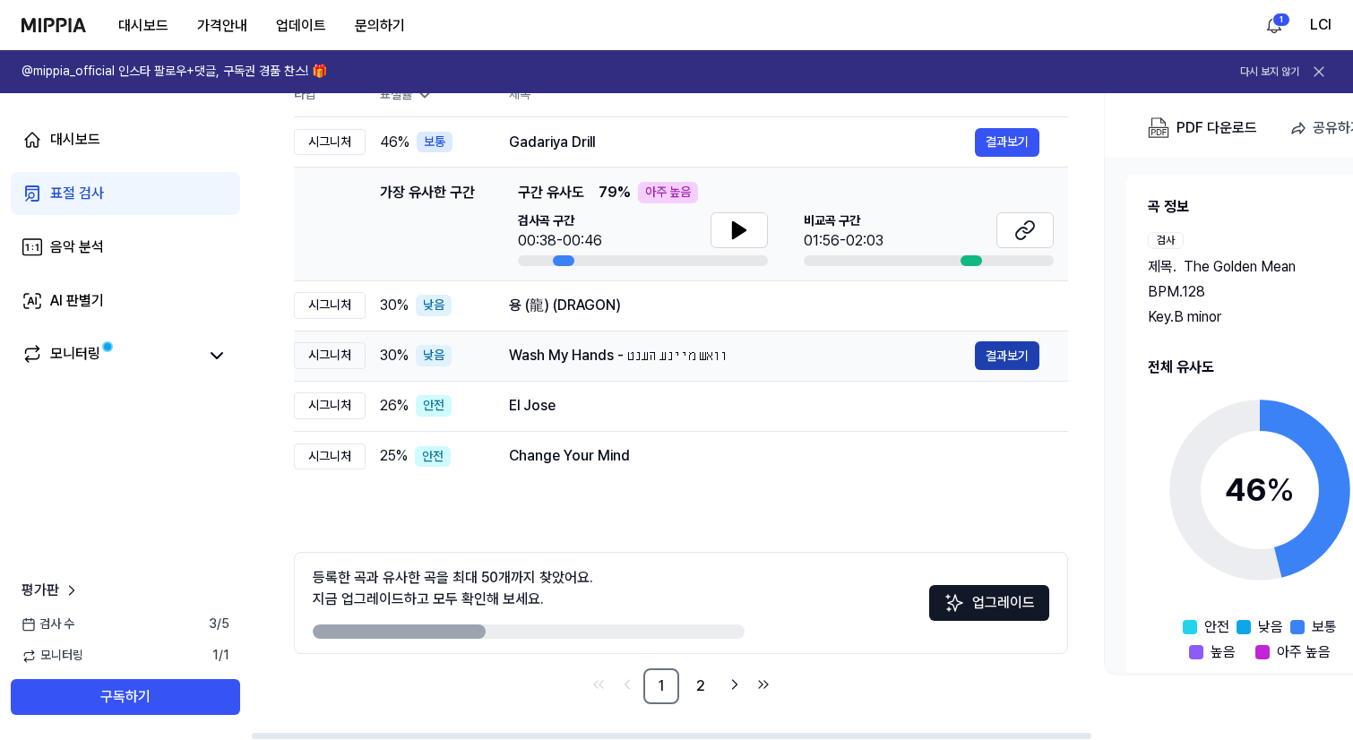
click at [994, 351] on button "결과보기" at bounding box center [1007, 355] width 65 height 29
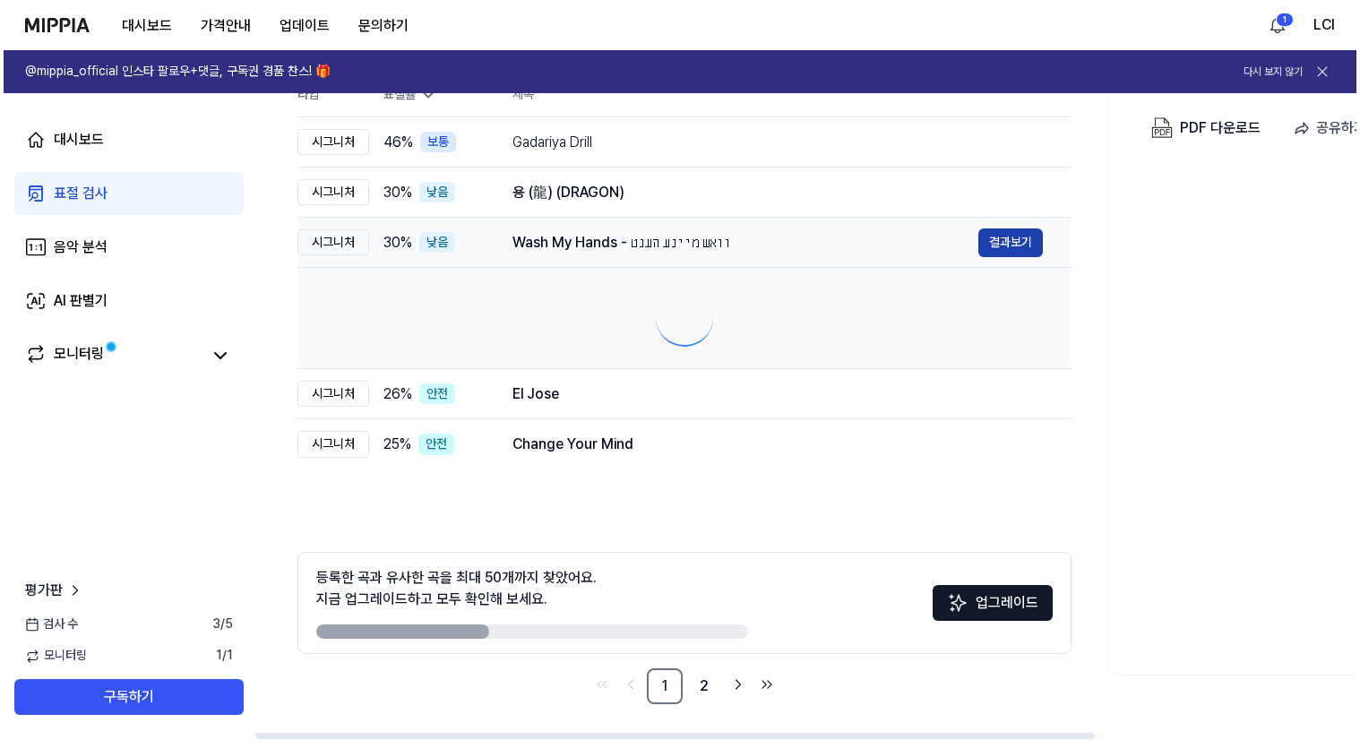
scroll to position [0, 0]
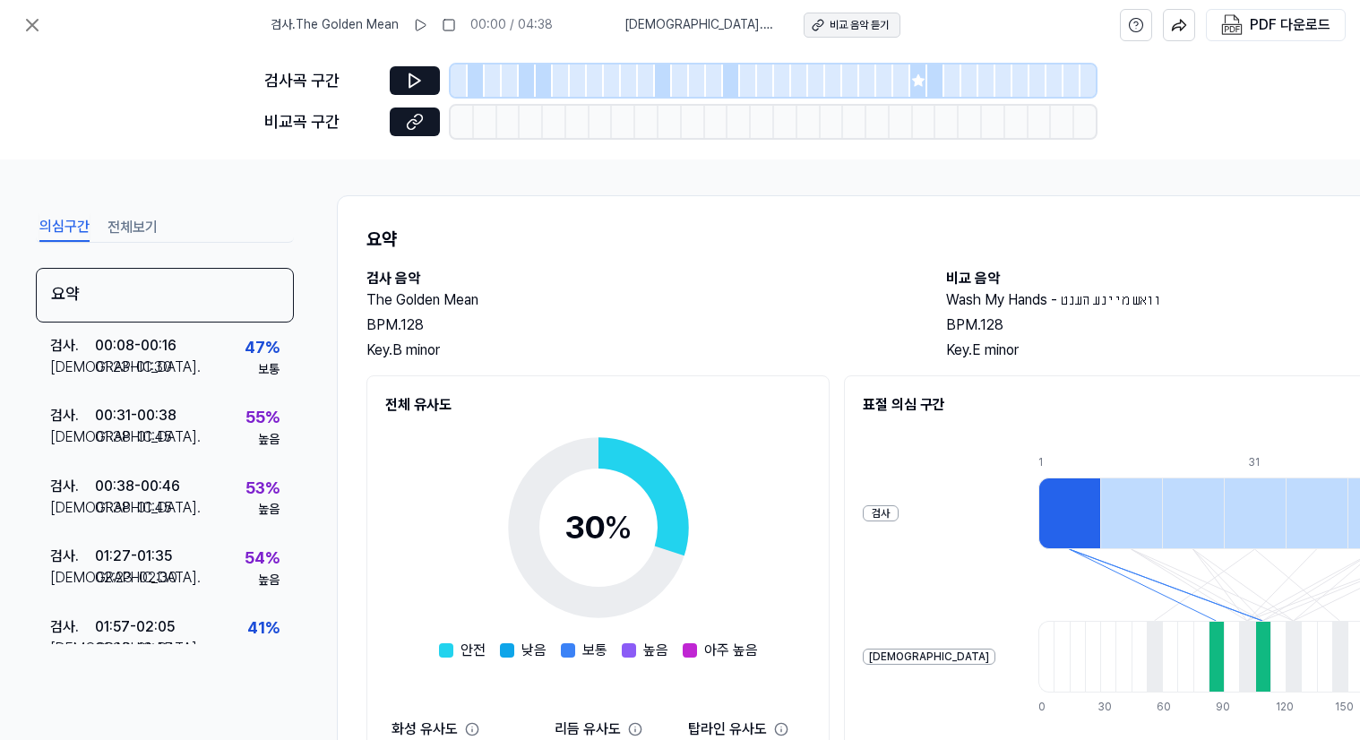
click at [846, 23] on div "비교 음악 듣기" at bounding box center [859, 25] width 59 height 15
click at [32, 24] on icon at bounding box center [32, 25] width 11 height 11
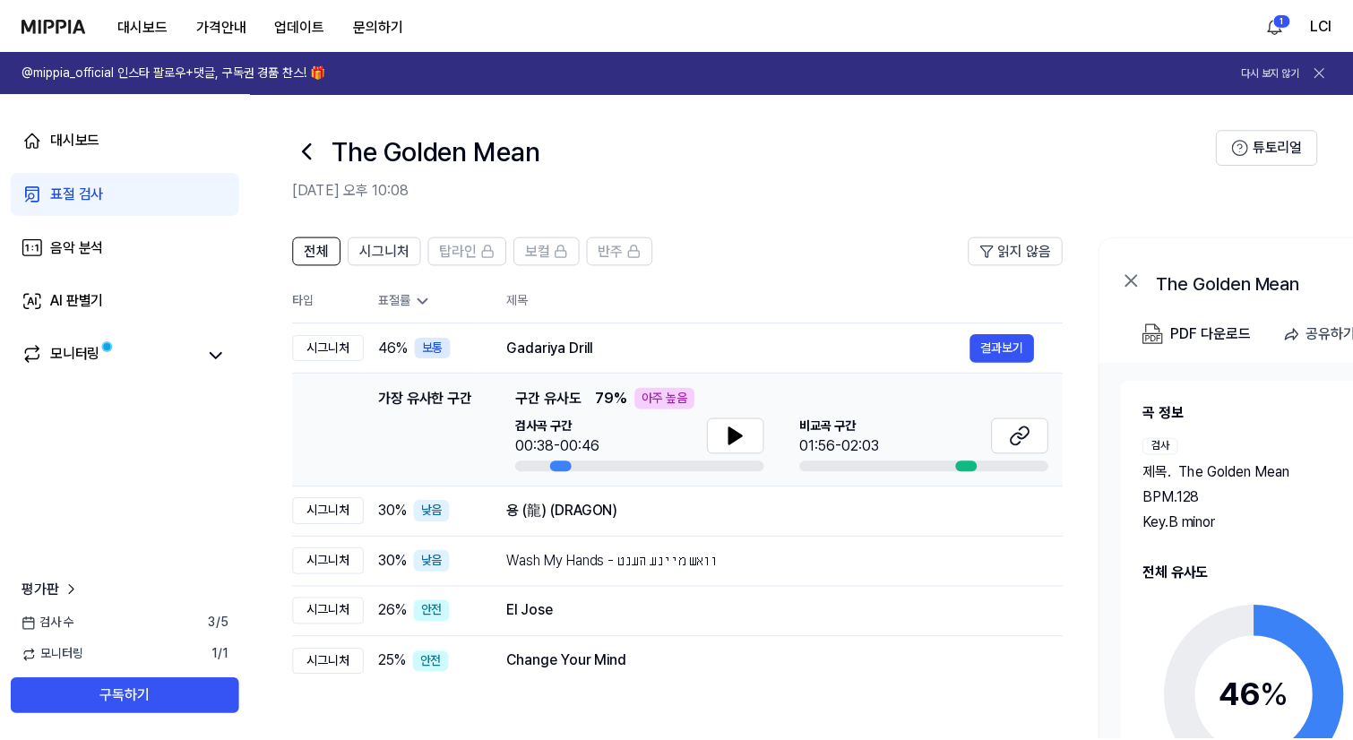
scroll to position [206, 0]
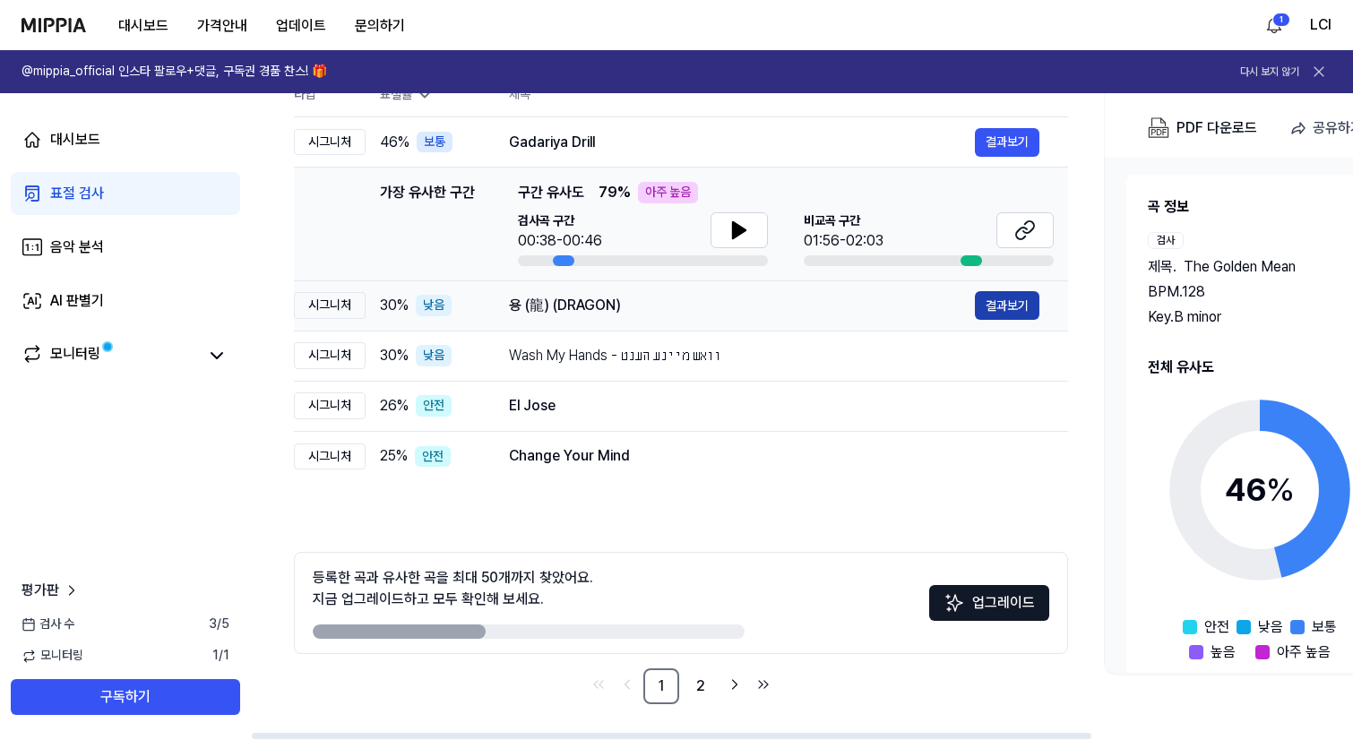
click at [1001, 306] on button "결과보기" at bounding box center [1007, 305] width 65 height 29
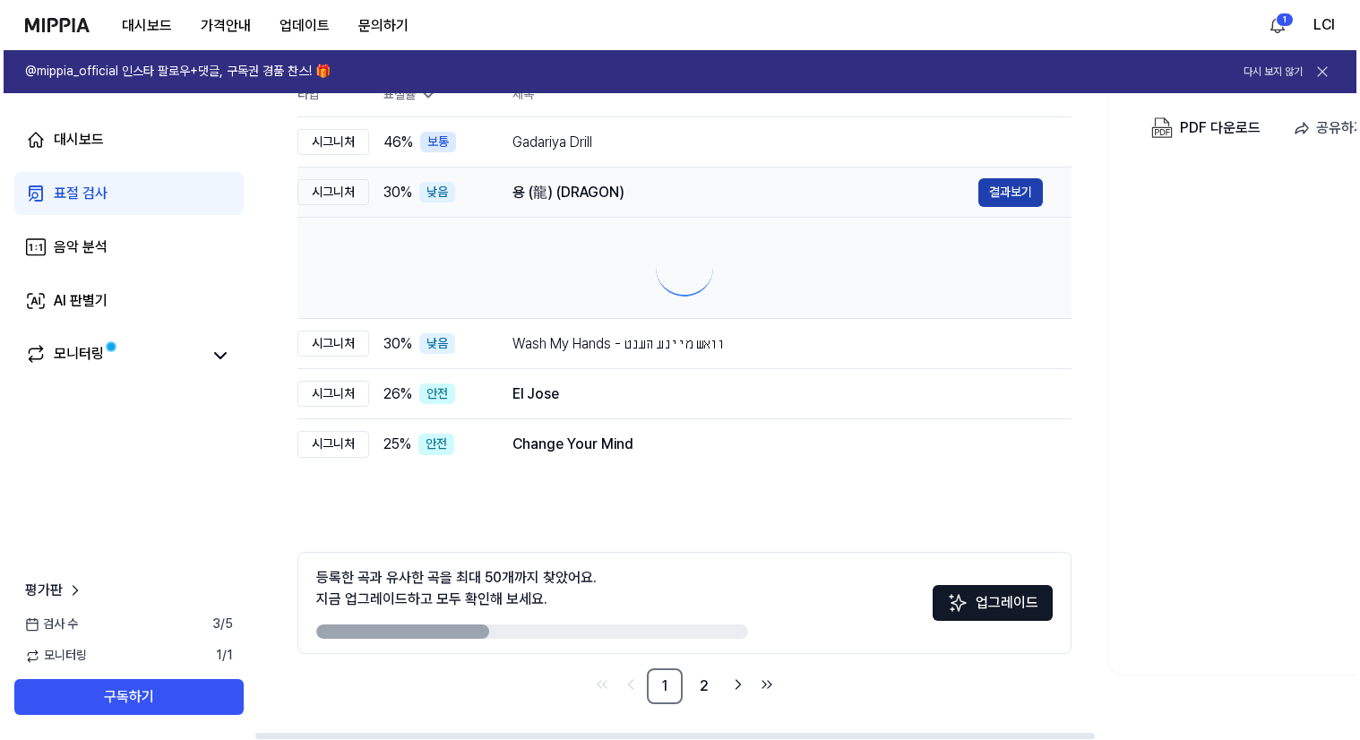
scroll to position [0, 0]
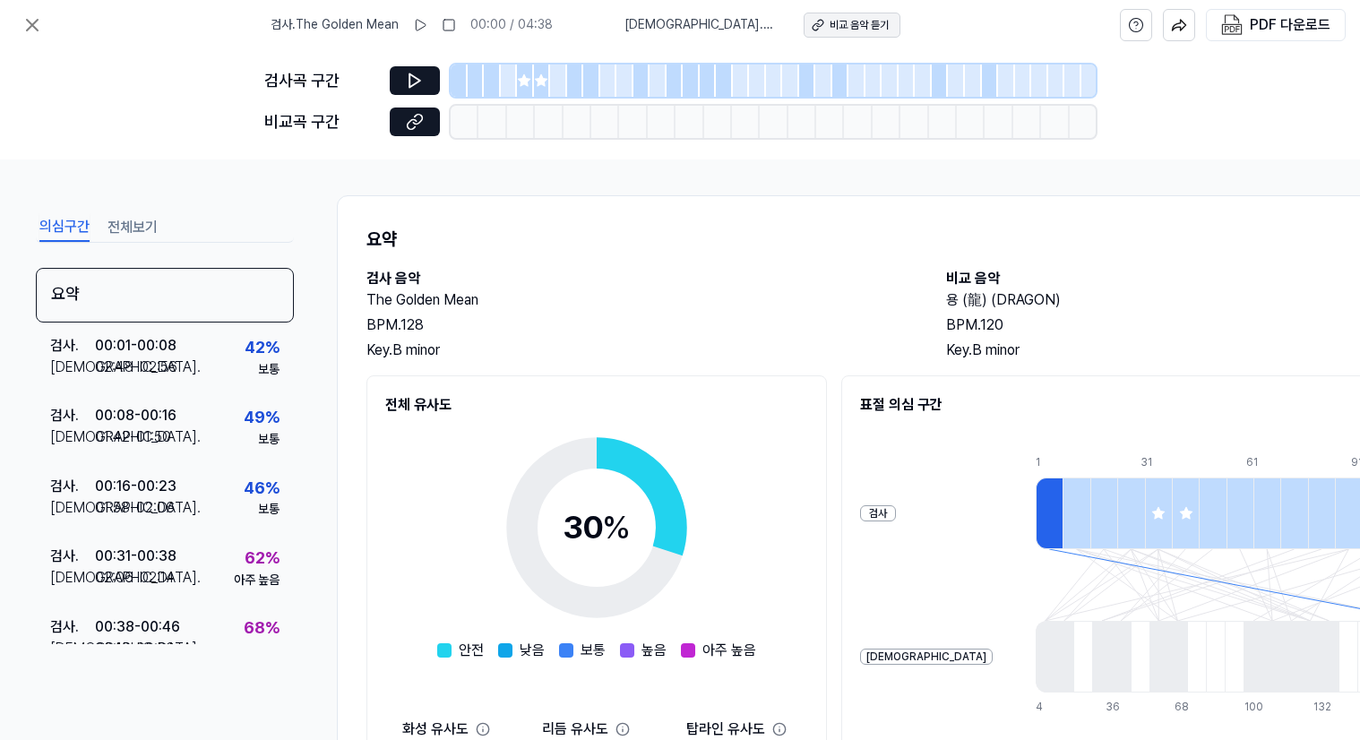
click at [844, 23] on div "비교 음악 듣기" at bounding box center [859, 25] width 59 height 15
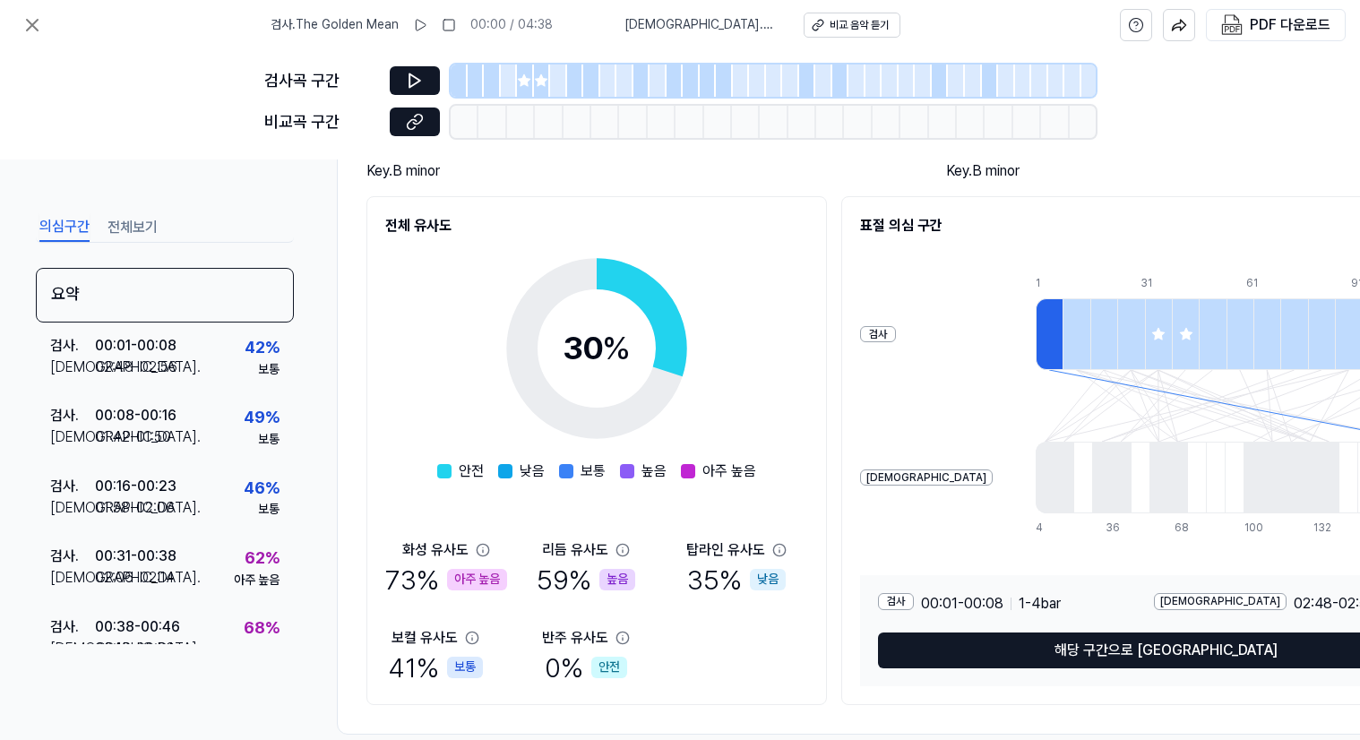
scroll to position [217, 0]
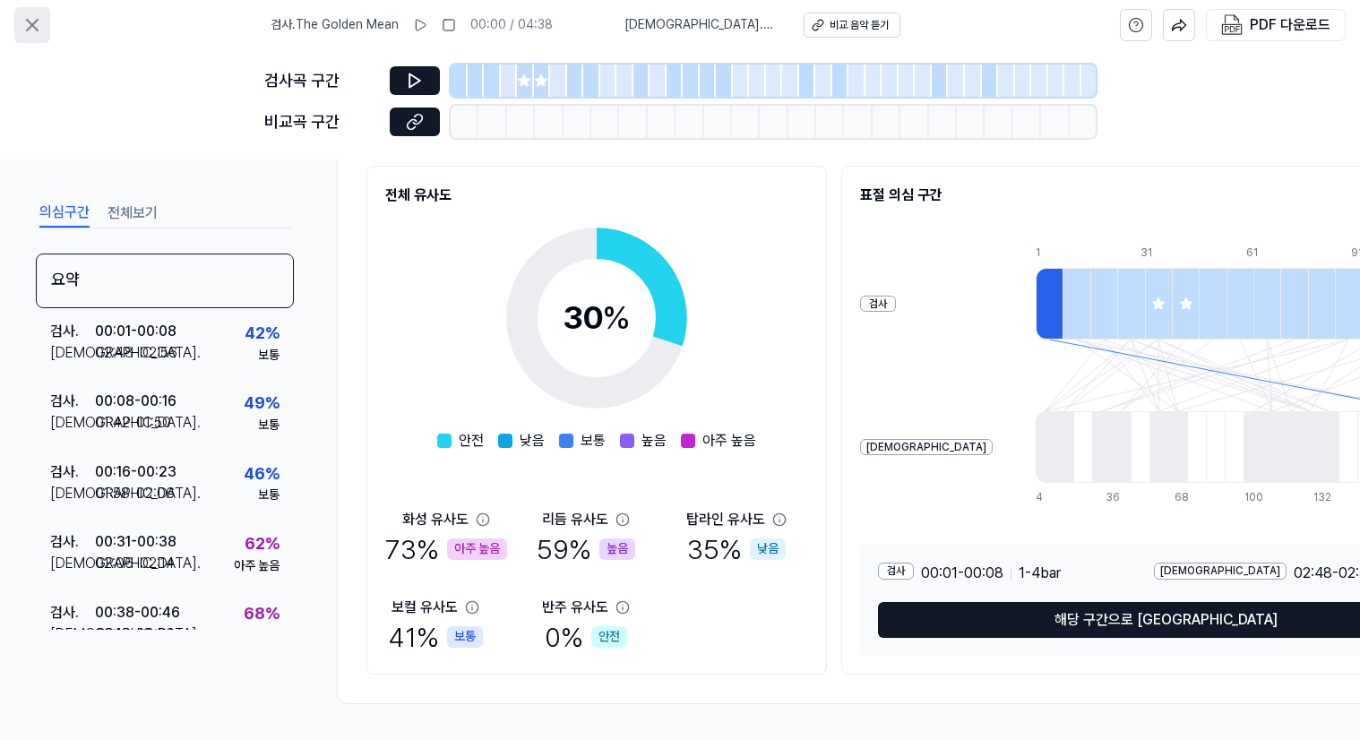
click at [39, 20] on icon at bounding box center [33, 25] width 22 height 22
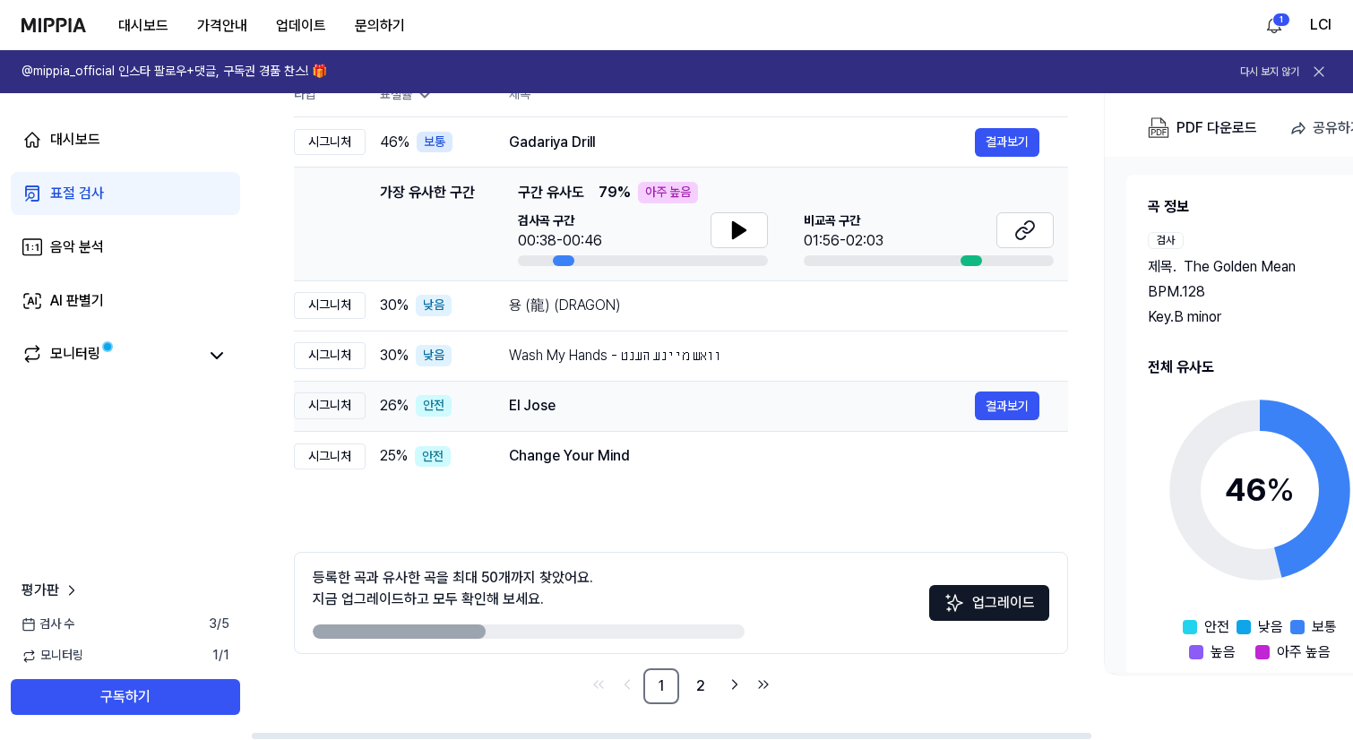
scroll to position [116, 0]
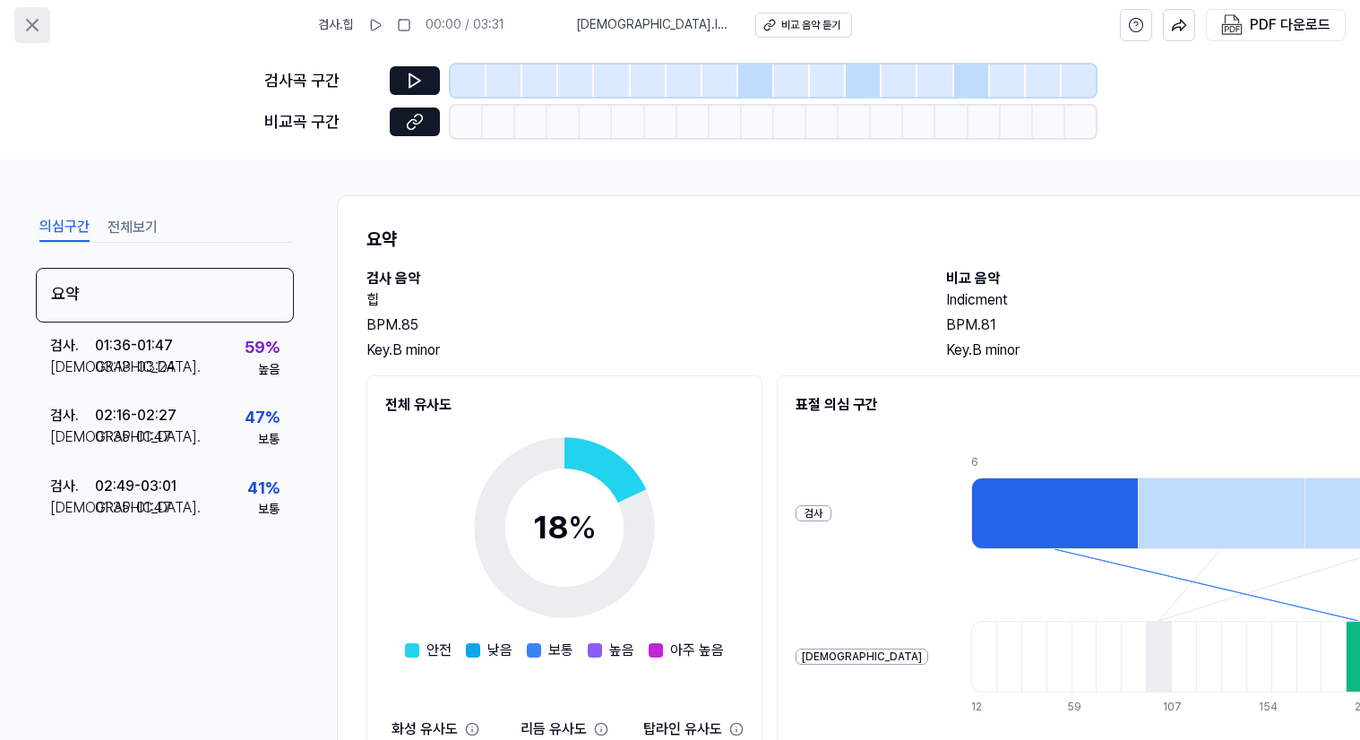
click at [34, 24] on icon at bounding box center [32, 25] width 11 height 11
click at [37, 22] on icon at bounding box center [33, 25] width 22 height 22
drag, startPoint x: 125, startPoint y: 239, endPoint x: 129, endPoint y: 222, distance: 17.4
click at [126, 238] on button "전체보기" at bounding box center [133, 227] width 50 height 29
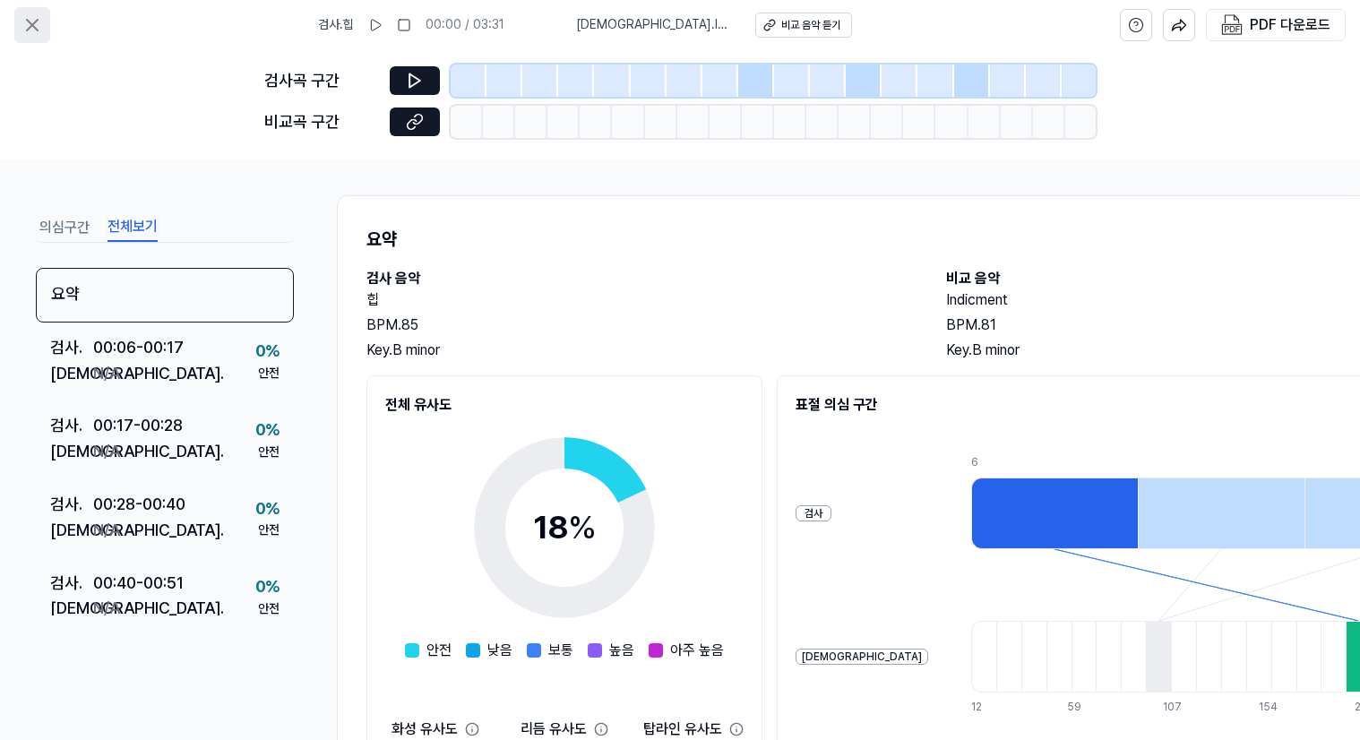
click at [41, 31] on icon at bounding box center [33, 25] width 22 height 22
click at [39, 29] on icon at bounding box center [33, 25] width 22 height 22
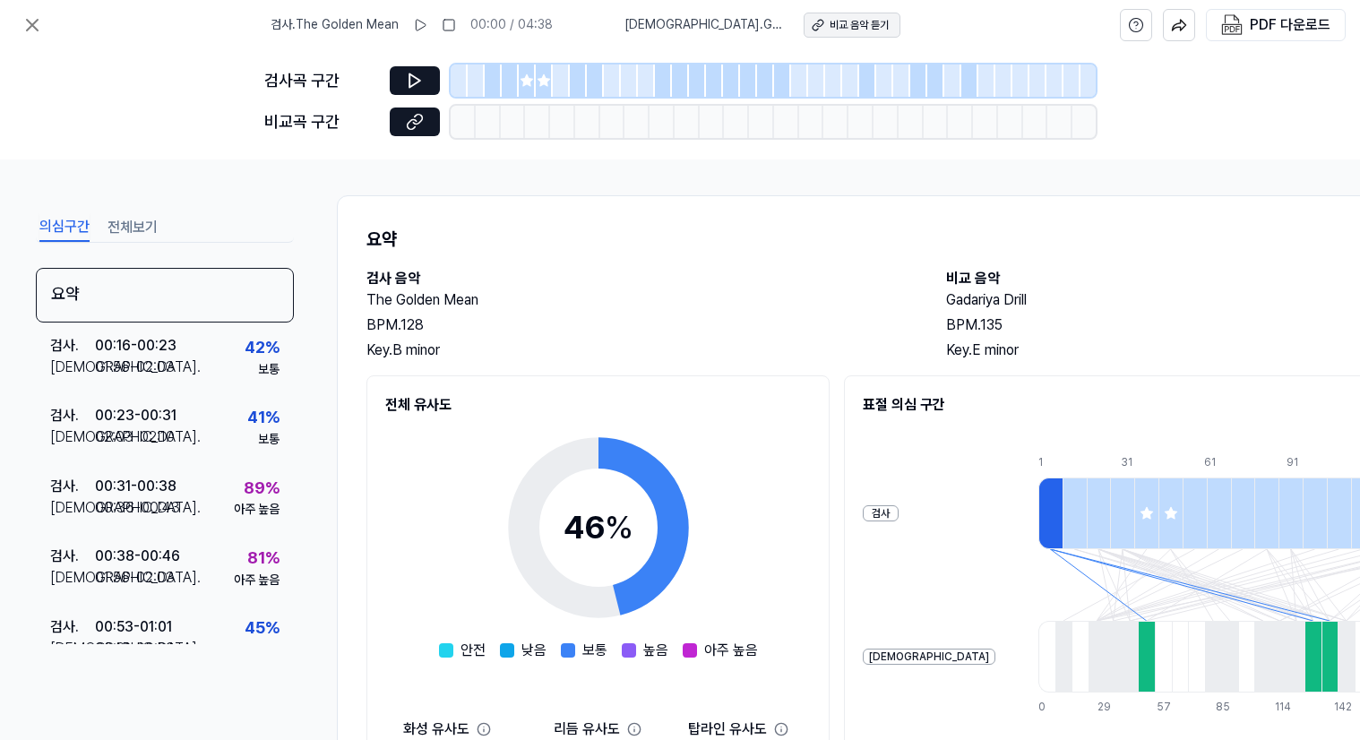
click at [832, 22] on div "비교 음악 듣기" at bounding box center [859, 25] width 59 height 15
click at [837, 26] on div "비교 음악 듣기" at bounding box center [859, 25] width 59 height 15
drag, startPoint x: 1044, startPoint y: 301, endPoint x: 948, endPoint y: 306, distance: 96.0
click at [948, 306] on h2 "Gadariya Drill" at bounding box center [1218, 300] width 544 height 22
copy h2 "Gadariya Drill"
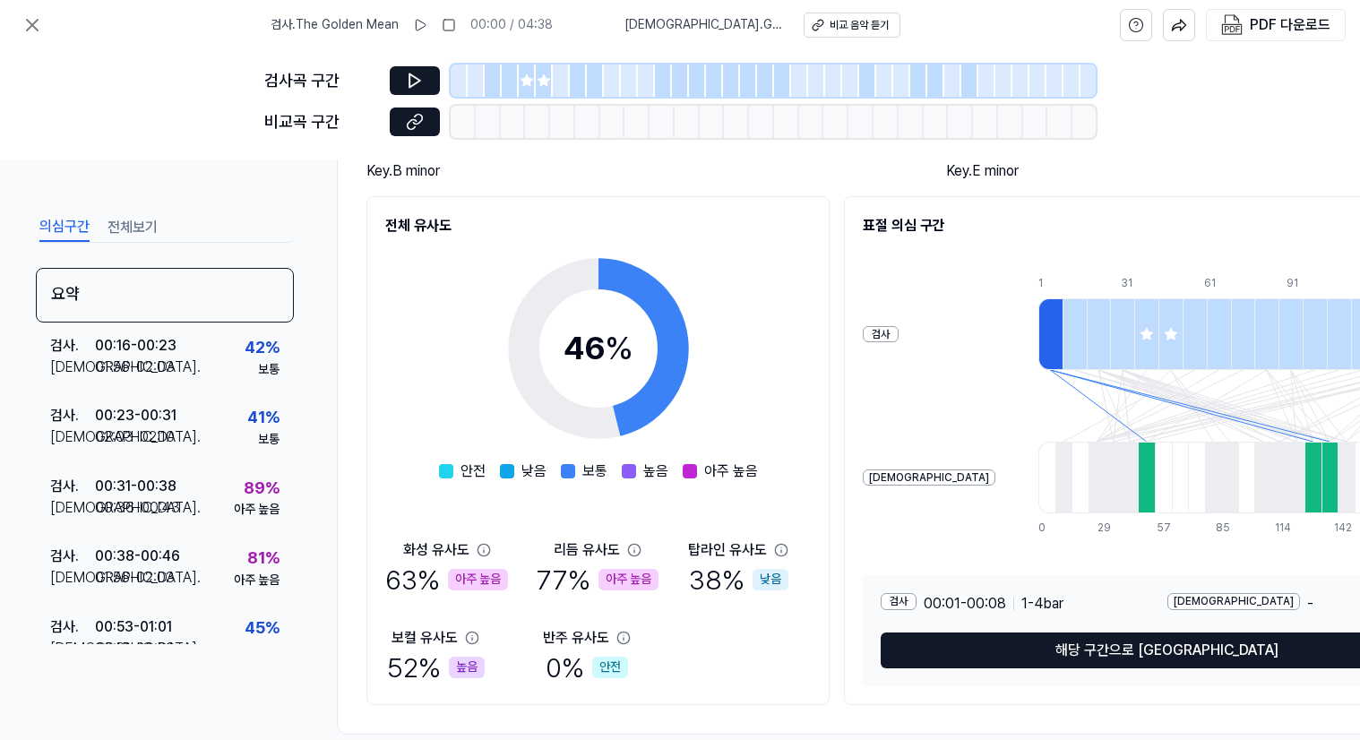
scroll to position [217, 0]
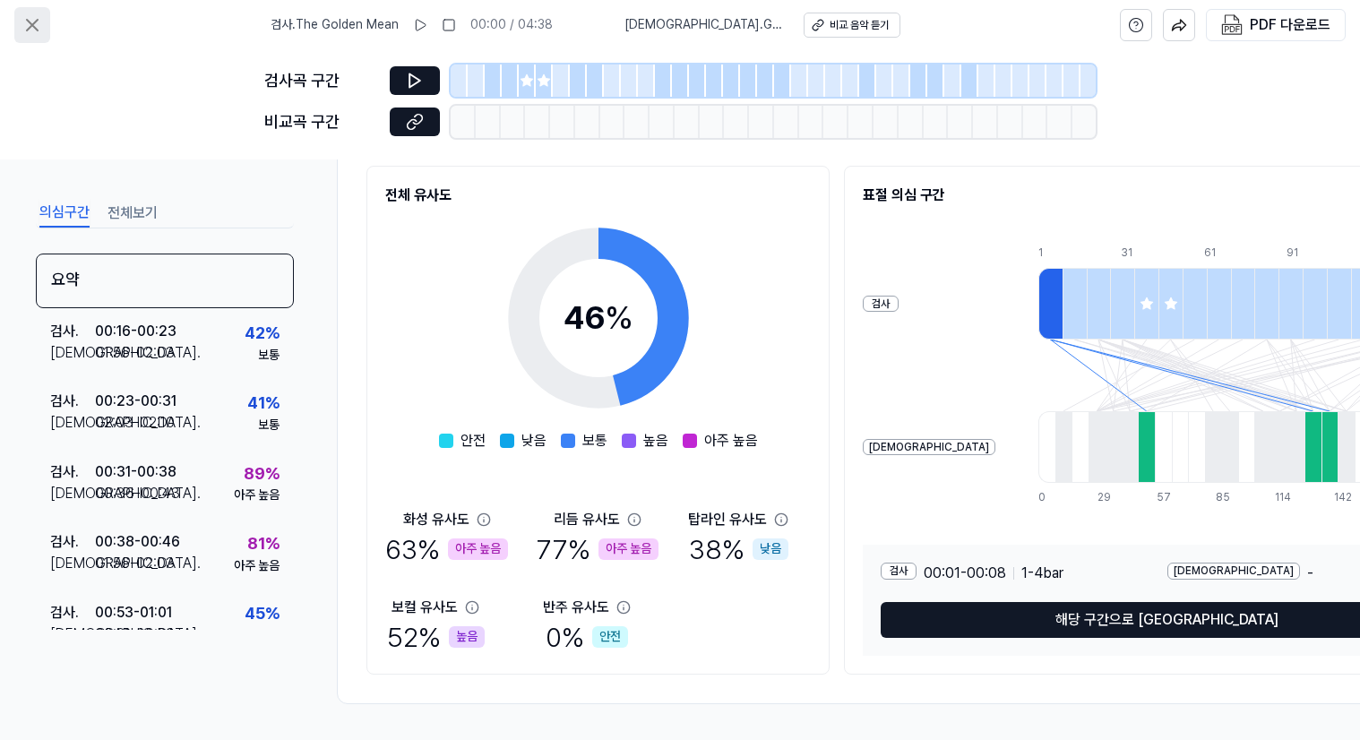
click at [33, 24] on icon at bounding box center [32, 25] width 11 height 11
click at [37, 24] on icon at bounding box center [33, 25] width 22 height 22
